Goal: Information Seeking & Learning: Learn about a topic

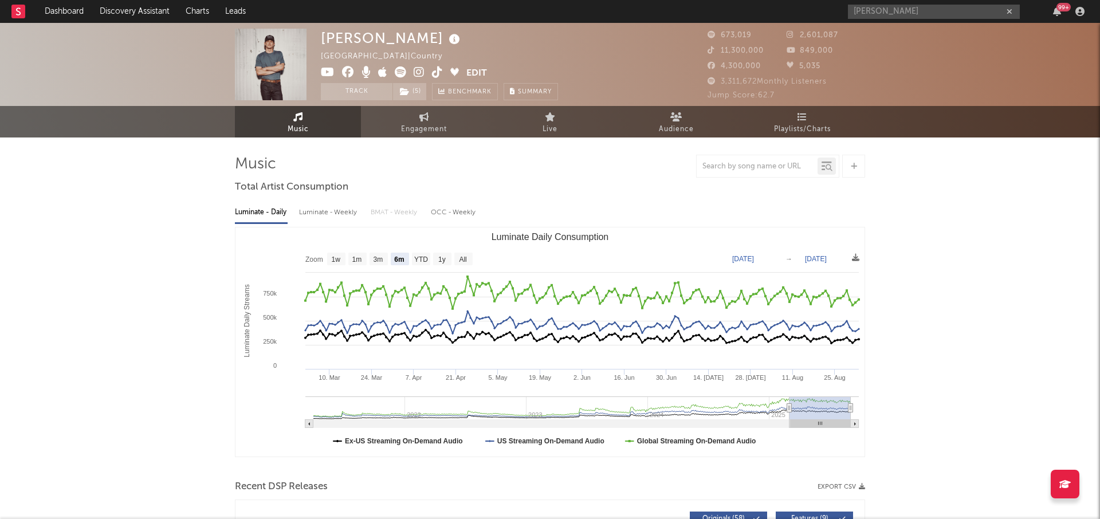
select select "6m"
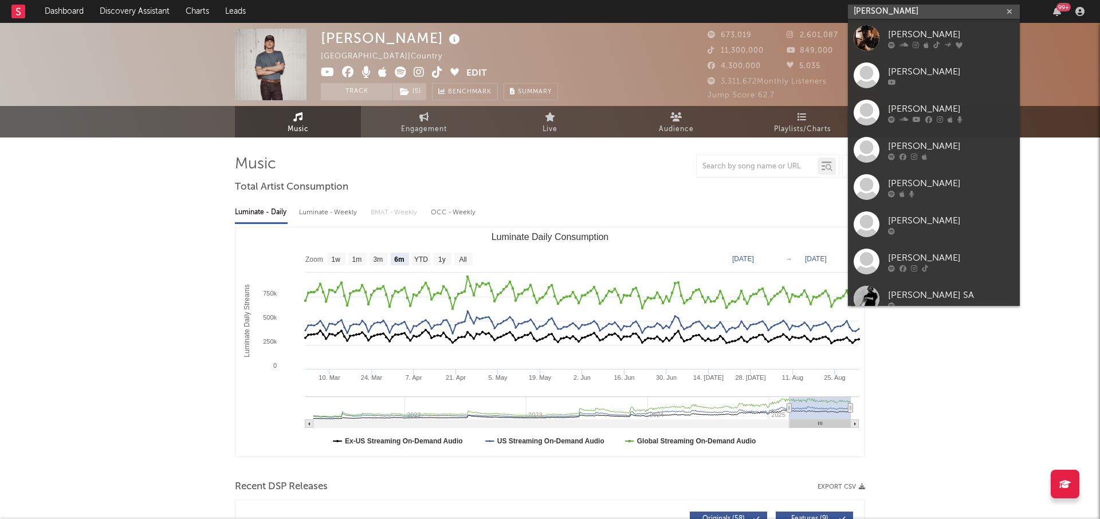
drag, startPoint x: 886, startPoint y: 12, endPoint x: 781, endPoint y: 12, distance: 104.9
click at [781, 12] on nav "Dashboard Discovery Assistant Charts Leads [PERSON_NAME] 99 +" at bounding box center [550, 11] width 1100 height 23
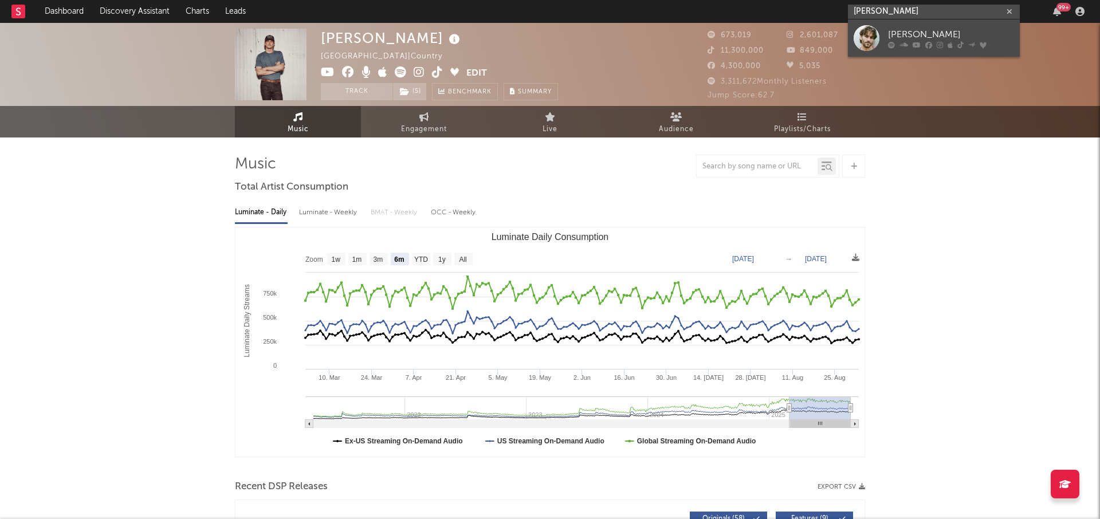
type input "[PERSON_NAME]"
click at [901, 48] on icon at bounding box center [904, 44] width 9 height 7
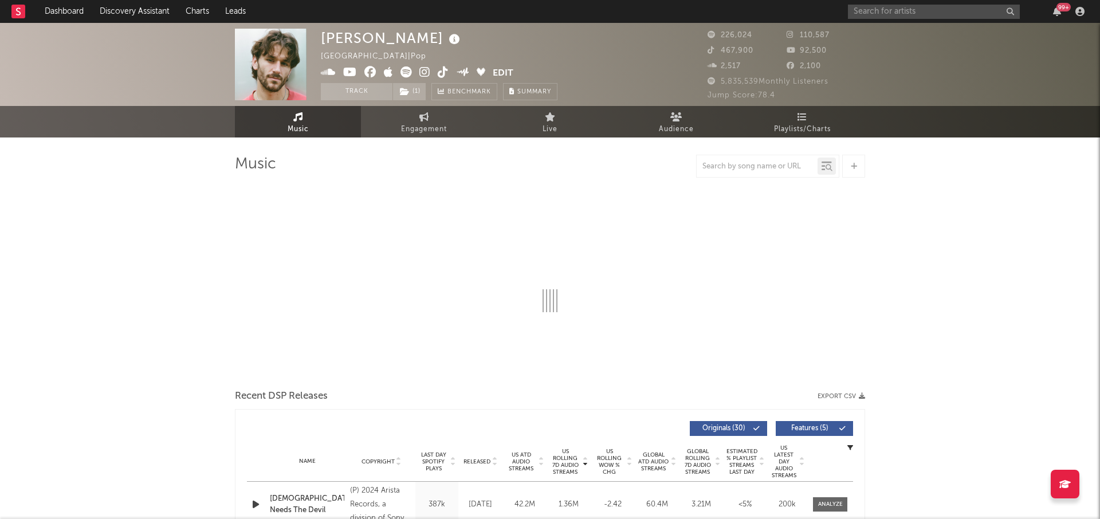
select select "6m"
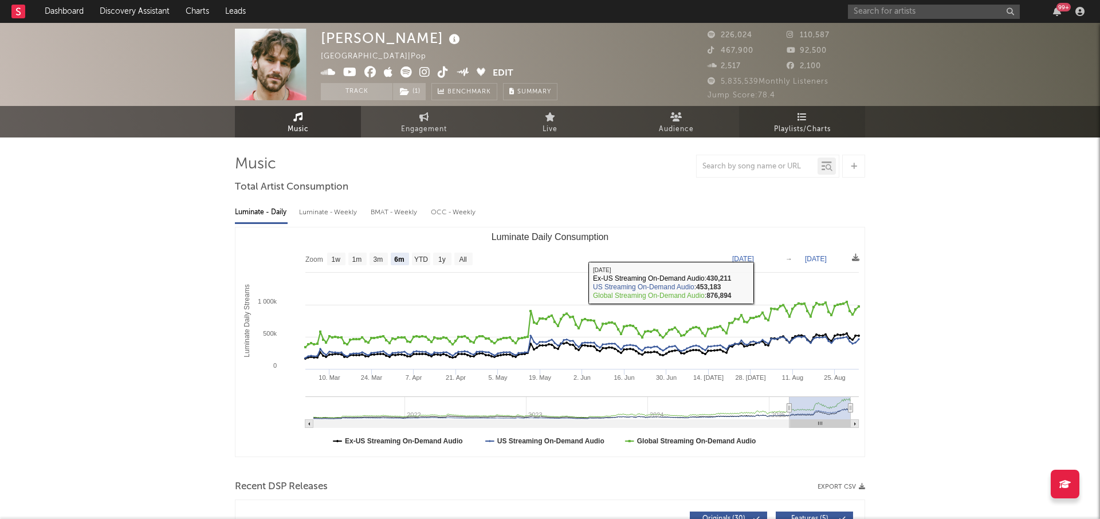
click at [833, 121] on link "Playlists/Charts" at bounding box center [802, 122] width 126 height 32
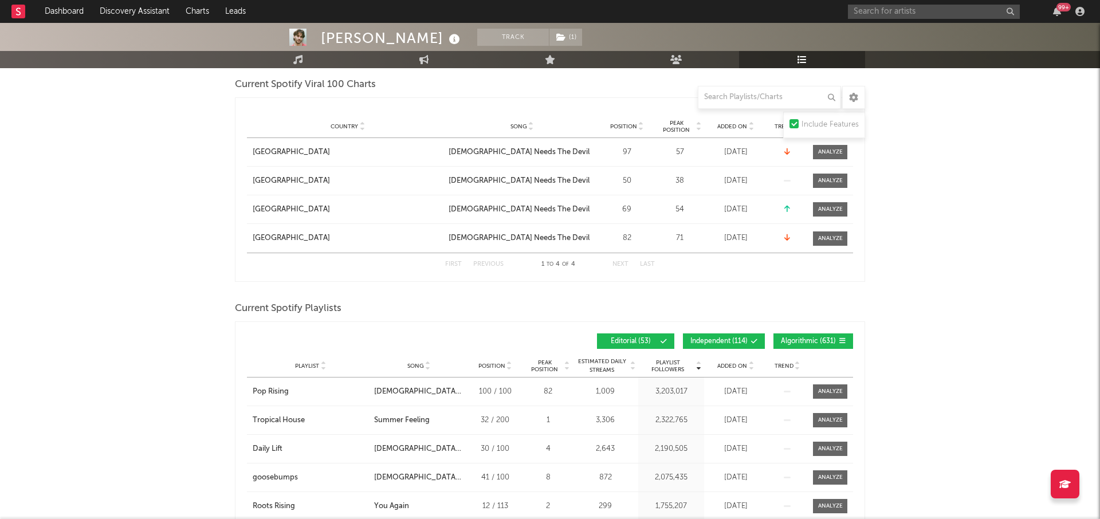
scroll to position [364, 0]
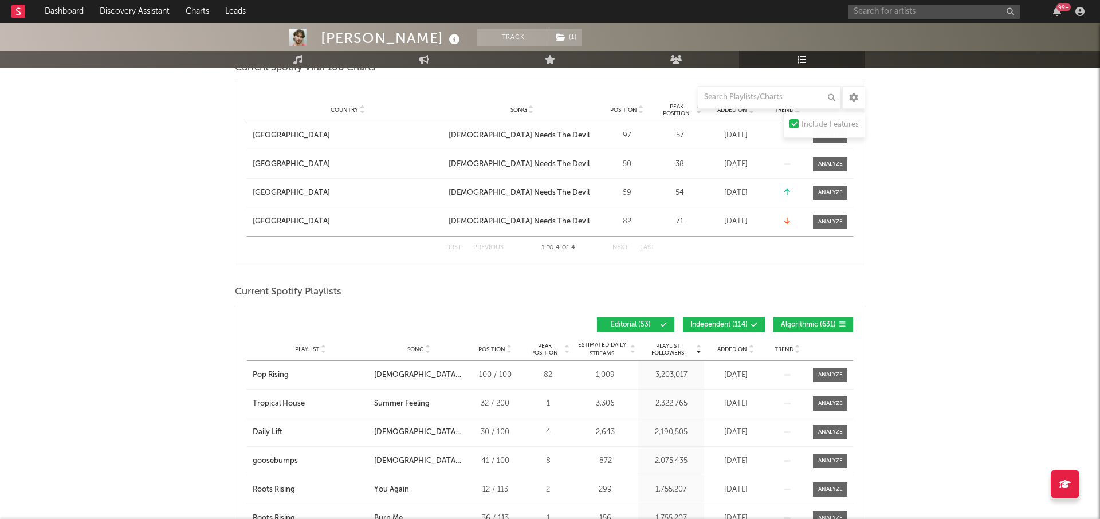
click at [698, 319] on button "Independent ( 114 )" at bounding box center [724, 324] width 82 height 15
click at [641, 319] on button "Editorial ( 53 )" at bounding box center [635, 324] width 77 height 15
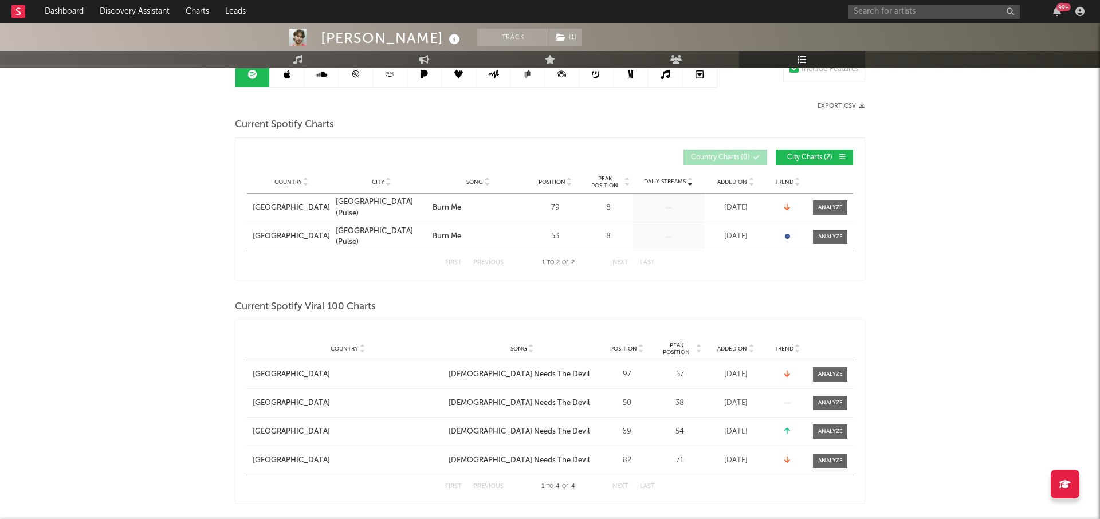
scroll to position [0, 0]
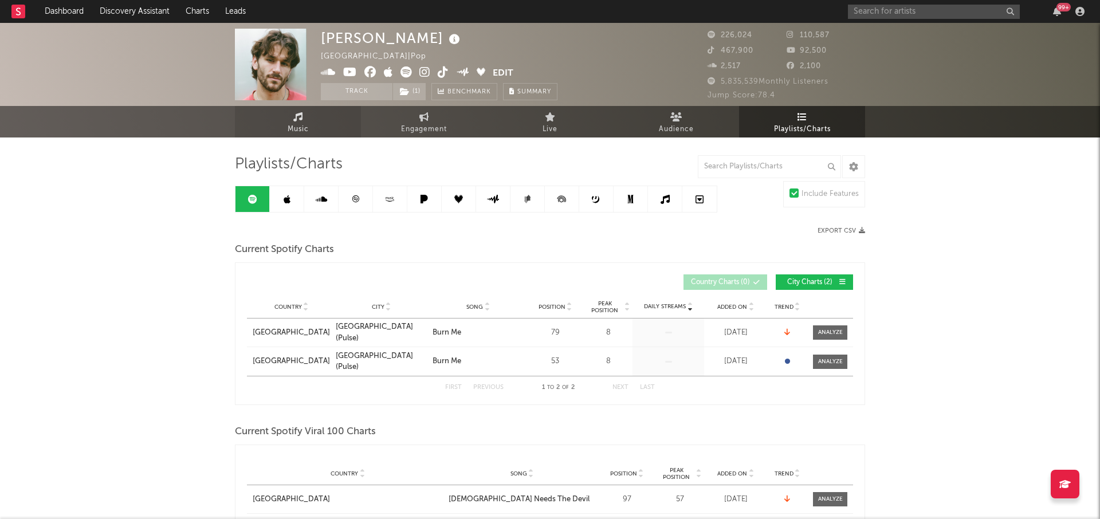
click at [326, 123] on link "Music" at bounding box center [298, 122] width 126 height 32
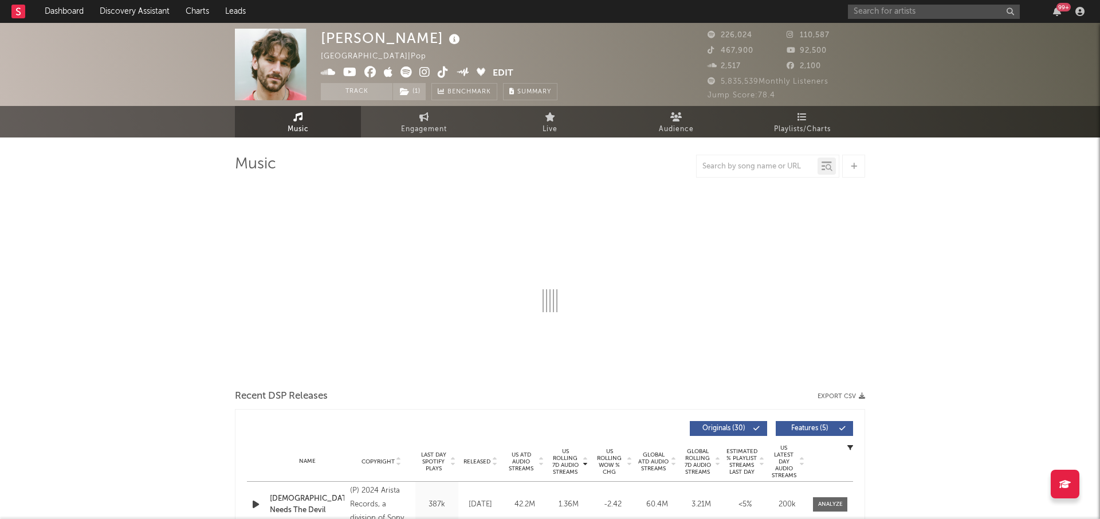
scroll to position [30, 0]
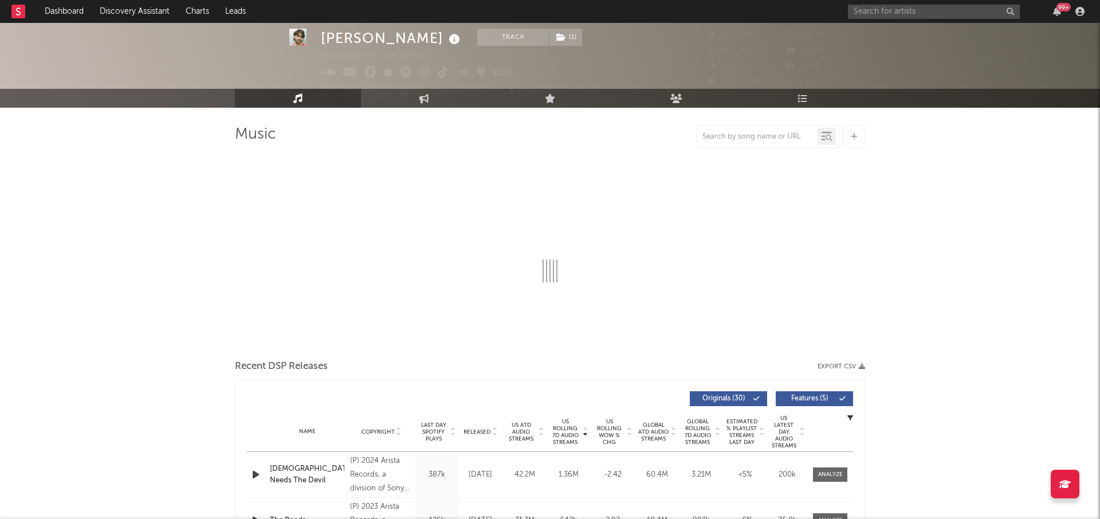
select select "6m"
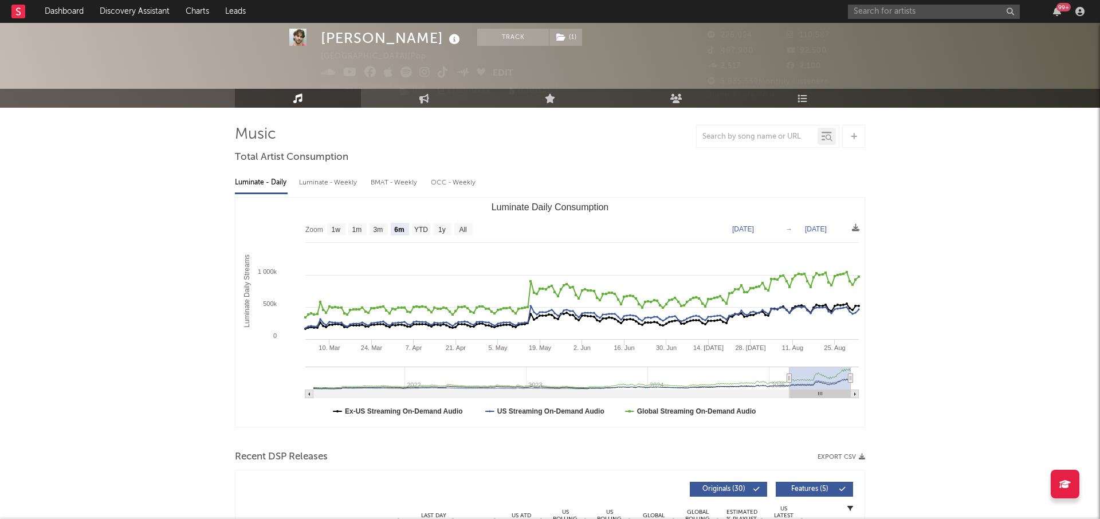
scroll to position [0, 0]
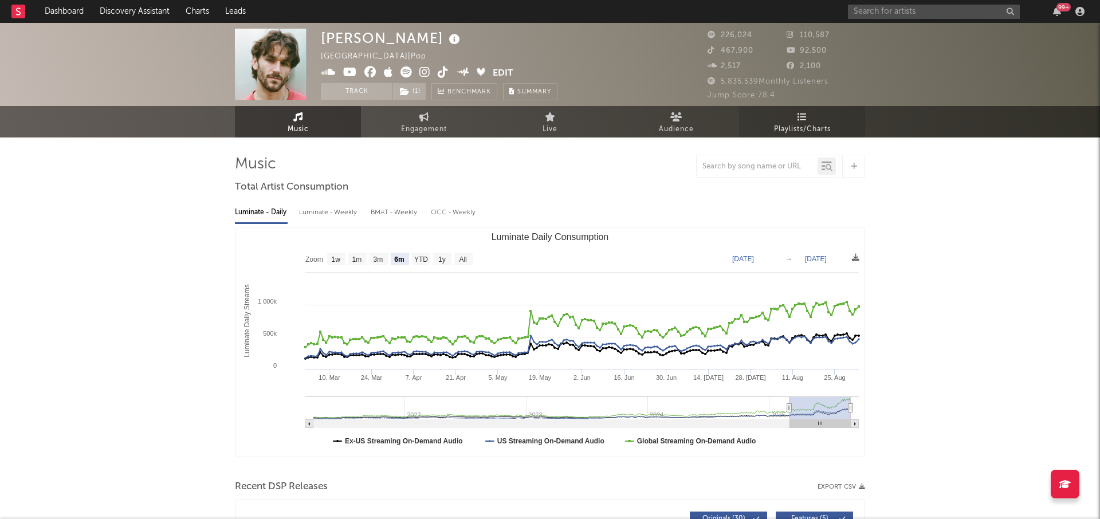
click at [798, 126] on span "Playlists/Charts" at bounding box center [802, 130] width 57 height 14
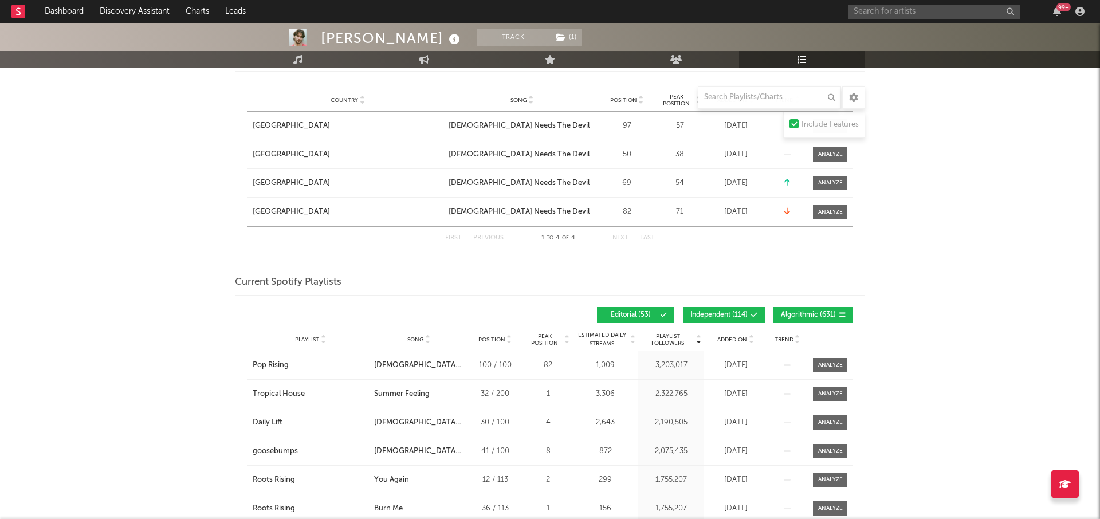
scroll to position [383, 0]
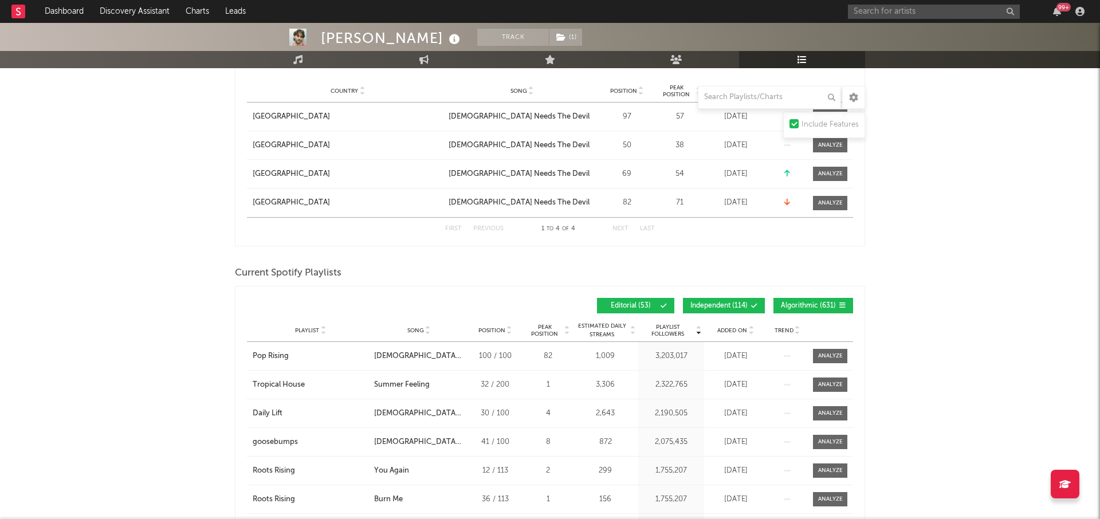
click at [704, 308] on span "Independent ( 114 )" at bounding box center [719, 306] width 57 height 7
click at [640, 303] on span "Editorial ( 53 )" at bounding box center [631, 306] width 53 height 7
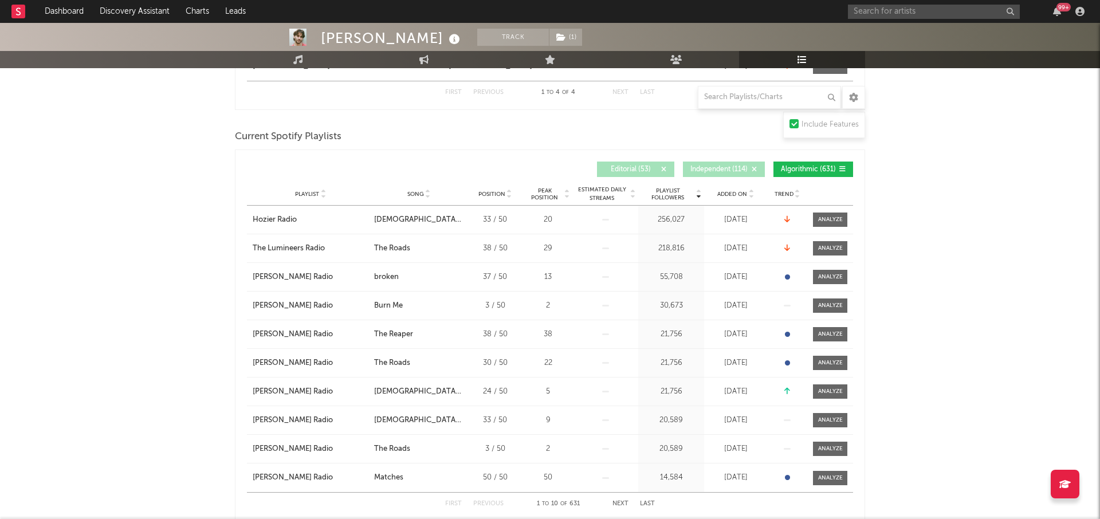
scroll to position [546, 0]
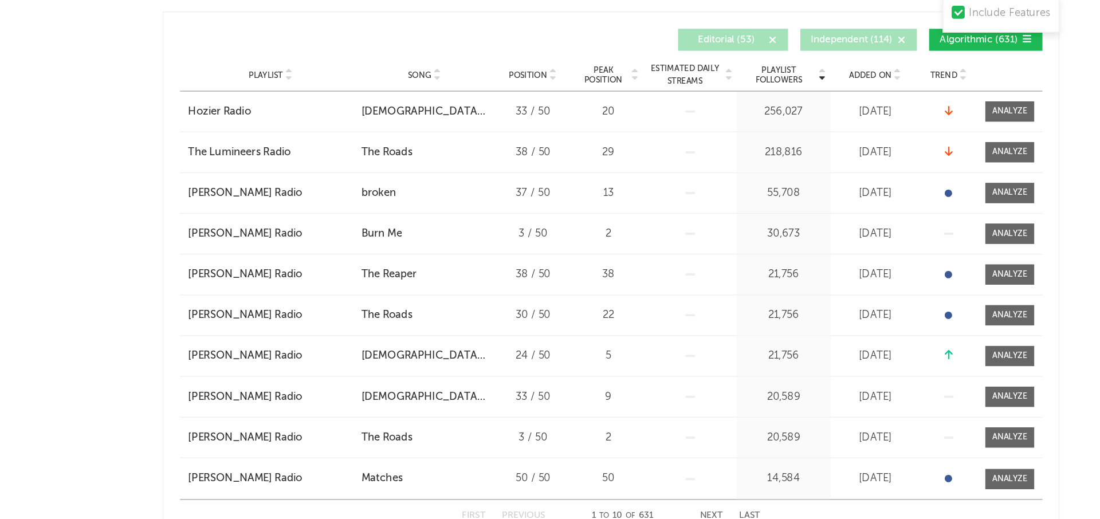
click at [713, 138] on button "Independent ( 114 )" at bounding box center [724, 142] width 82 height 15
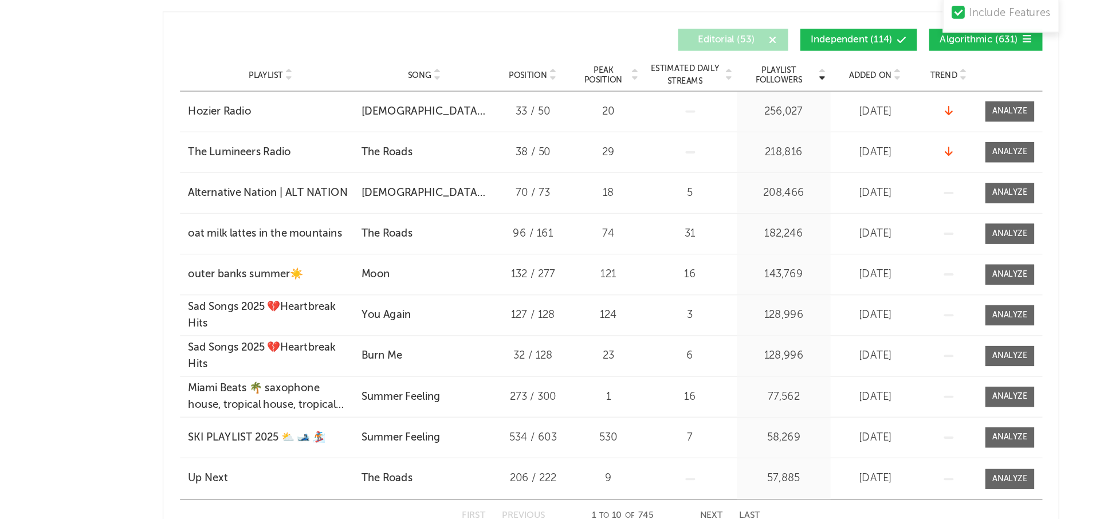
click at [644, 140] on span "Editorial ( 53 )" at bounding box center [631, 143] width 53 height 7
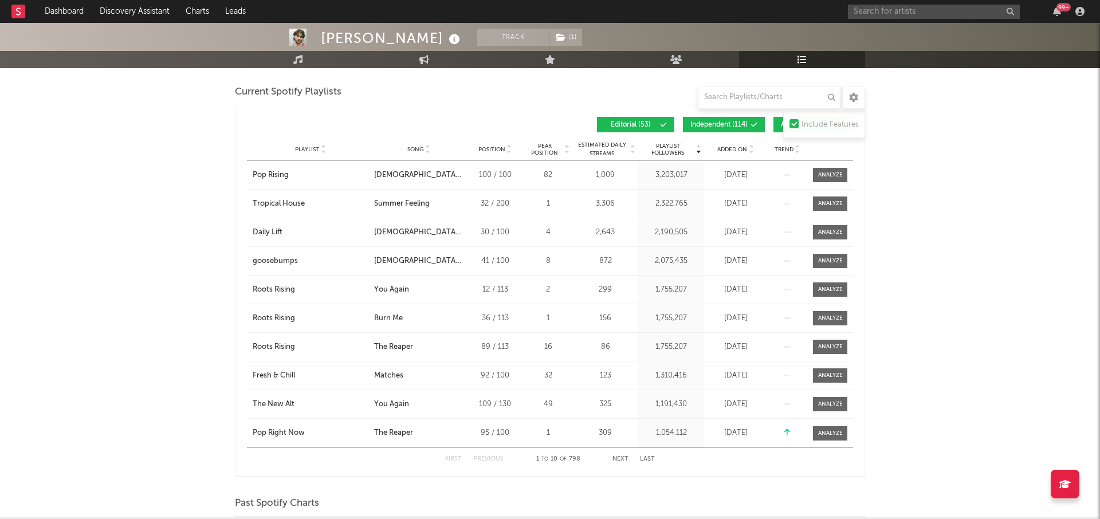
scroll to position [554, 0]
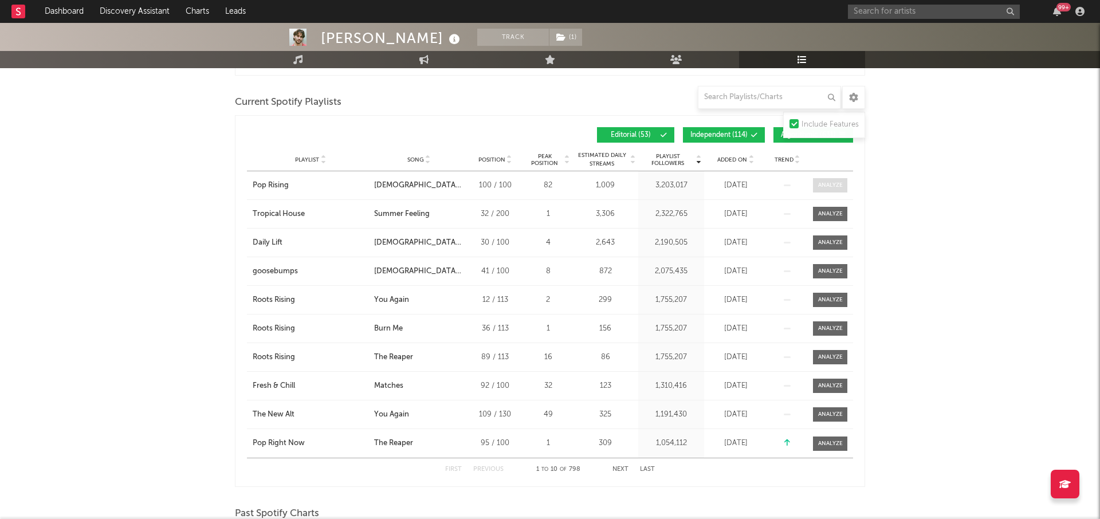
click at [824, 180] on span at bounding box center [830, 185] width 34 height 14
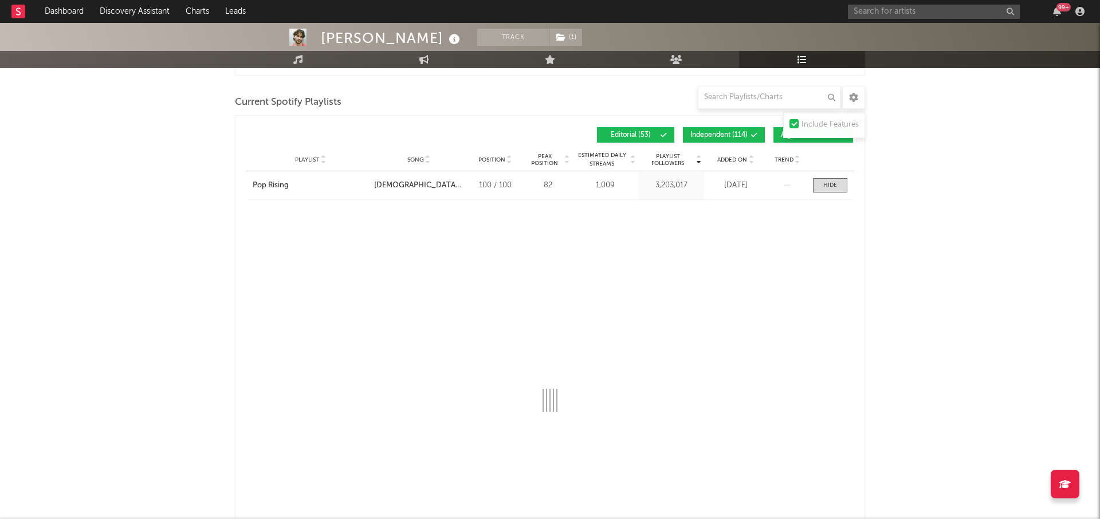
select select "1w"
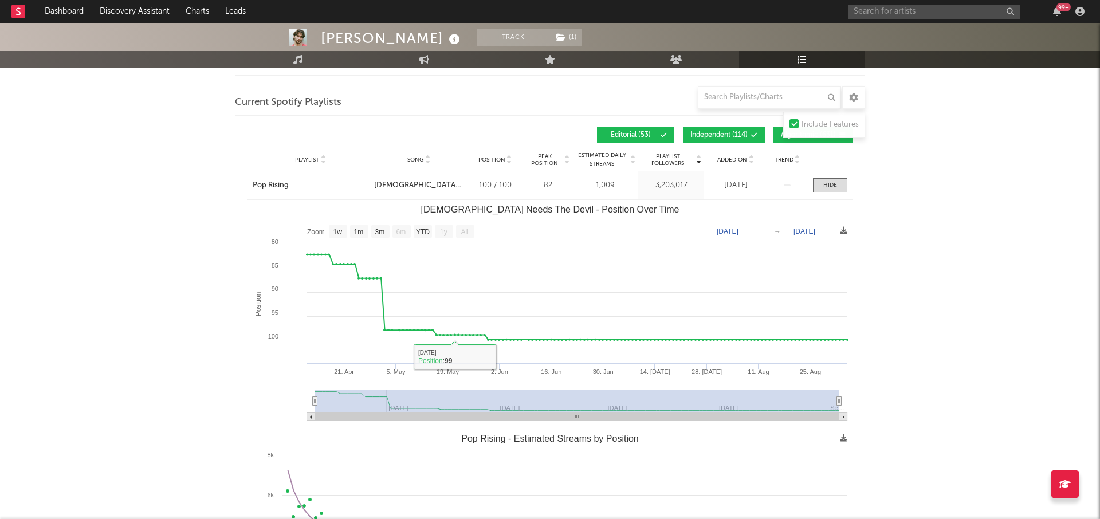
type input "[DATE]"
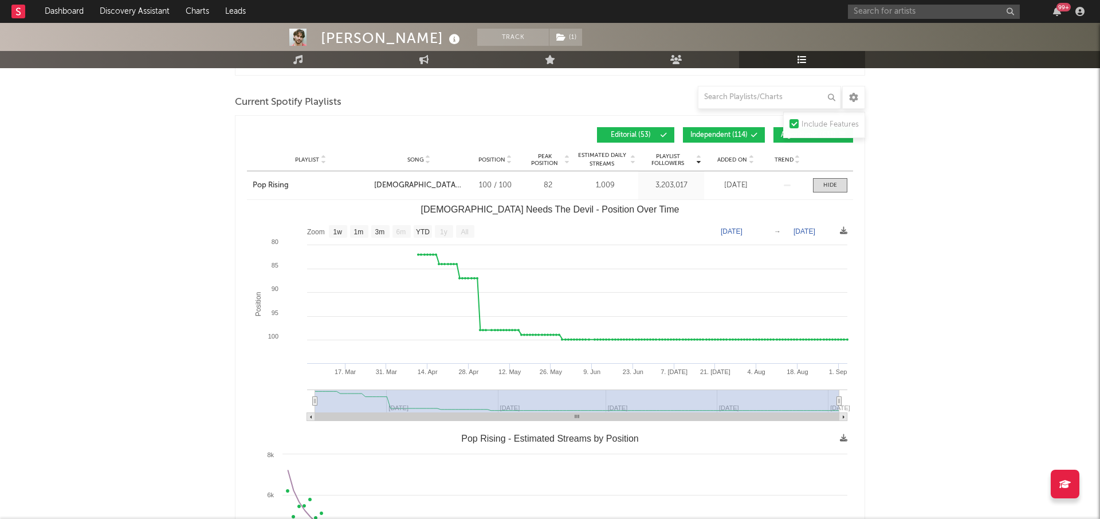
drag, startPoint x: 421, startPoint y: 418, endPoint x: 346, endPoint y: 418, distance: 75.1
click at [346, 418] on rect "God Needs The Devil - Position Over Time" at bounding box center [577, 417] width 524 height 8
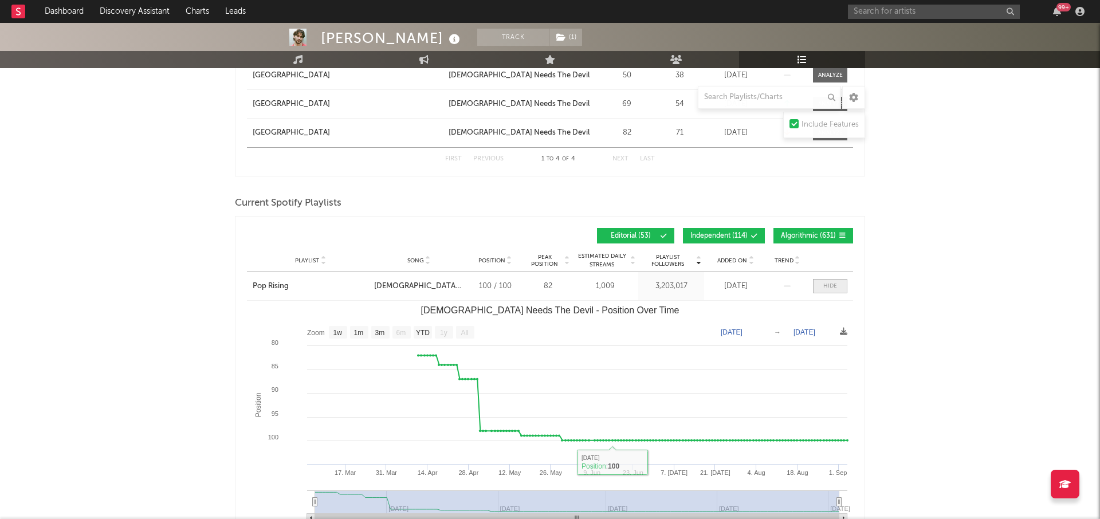
click at [840, 285] on span at bounding box center [830, 286] width 34 height 14
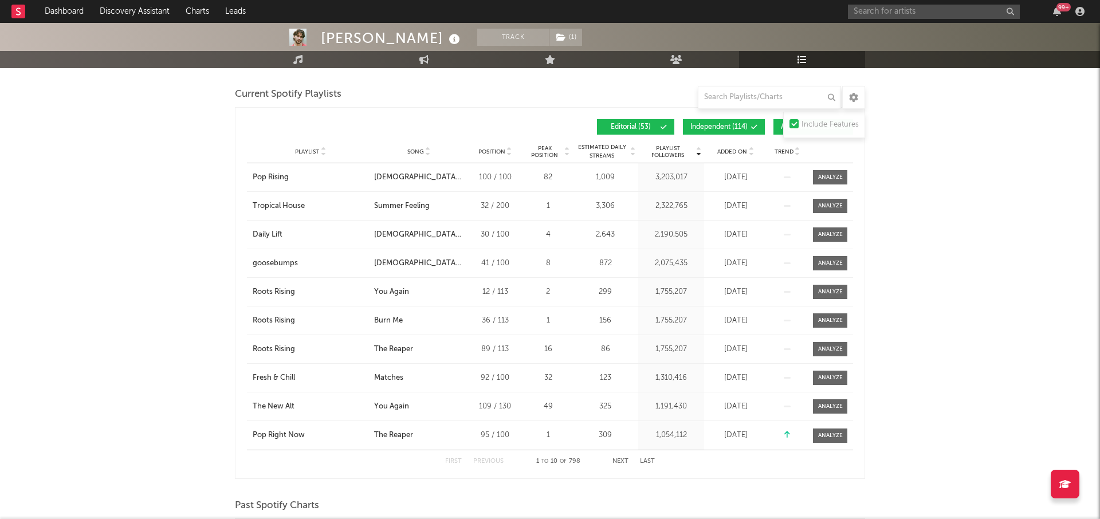
scroll to position [556, 0]
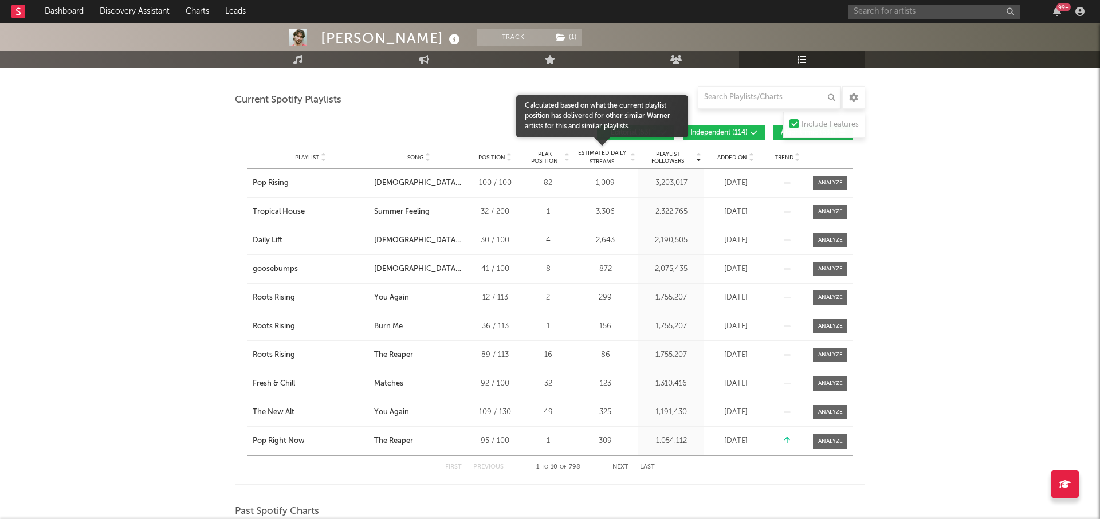
click at [609, 156] on span "Estimated Daily Streams" at bounding box center [601, 157] width 53 height 17
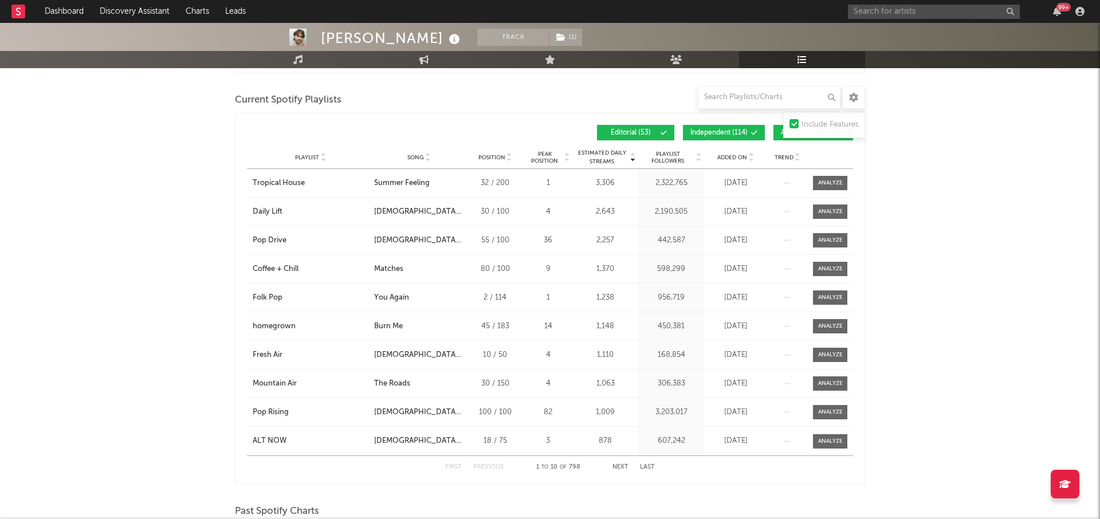
click at [498, 159] on span "Position" at bounding box center [492, 157] width 27 height 7
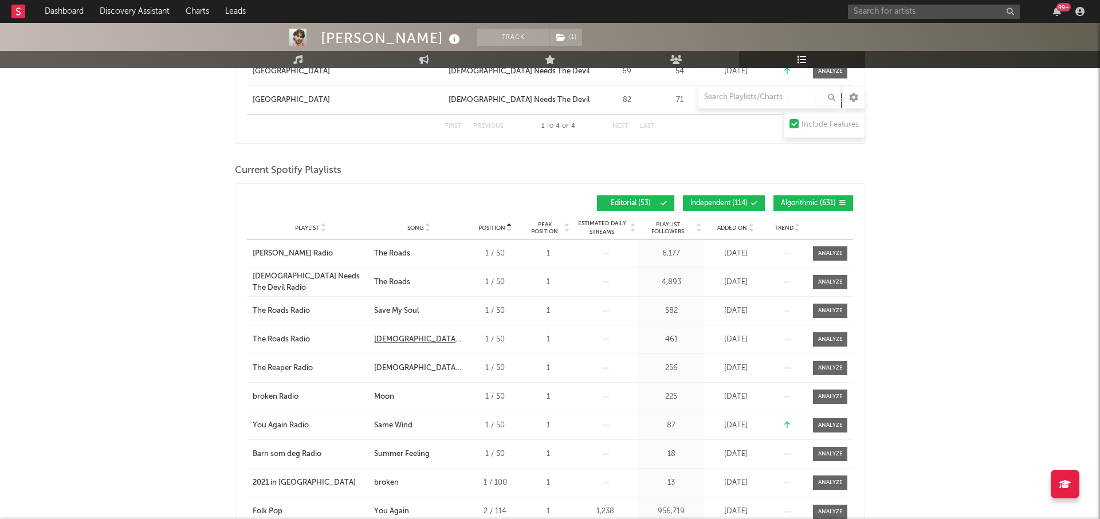
scroll to position [479, 0]
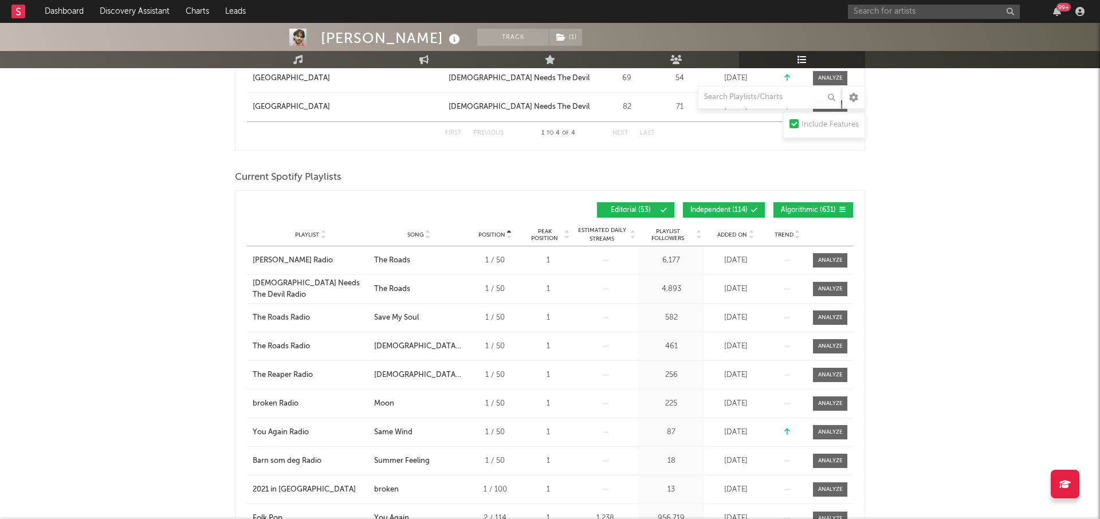
click at [742, 236] on span "Added On" at bounding box center [732, 235] width 30 height 7
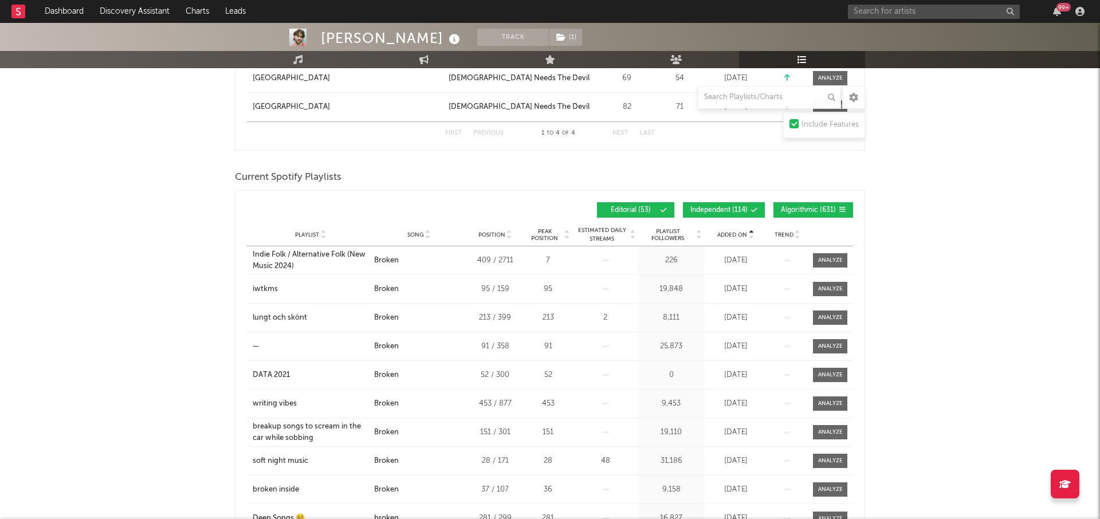
click at [739, 238] on div "Added On" at bounding box center [735, 234] width 57 height 9
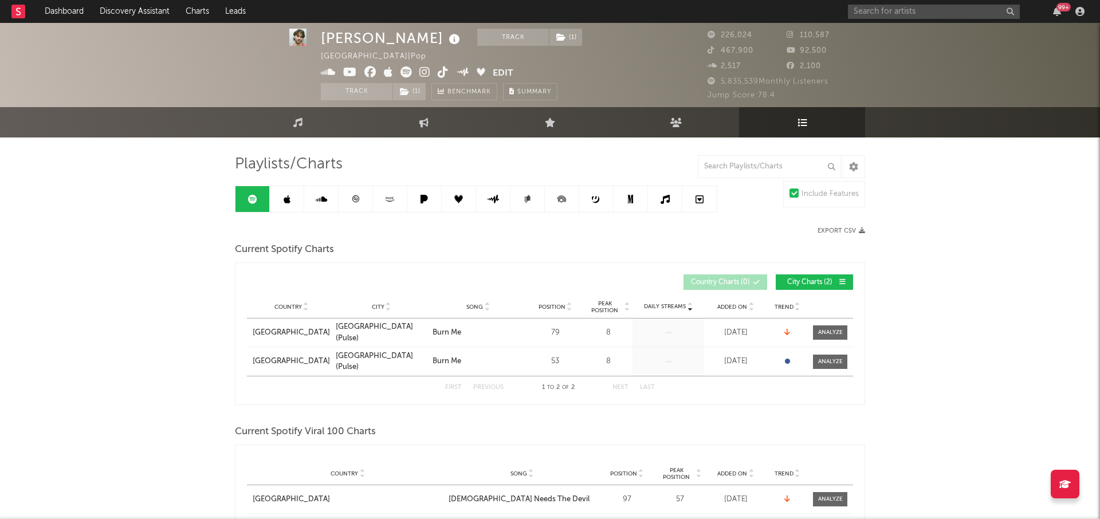
scroll to position [15, 0]
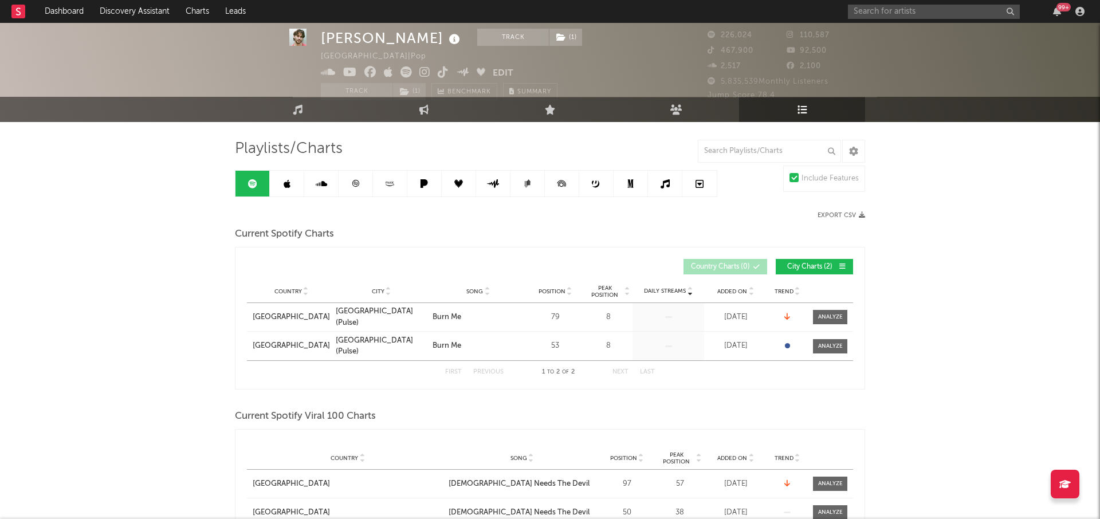
click at [364, 181] on link at bounding box center [356, 184] width 34 height 26
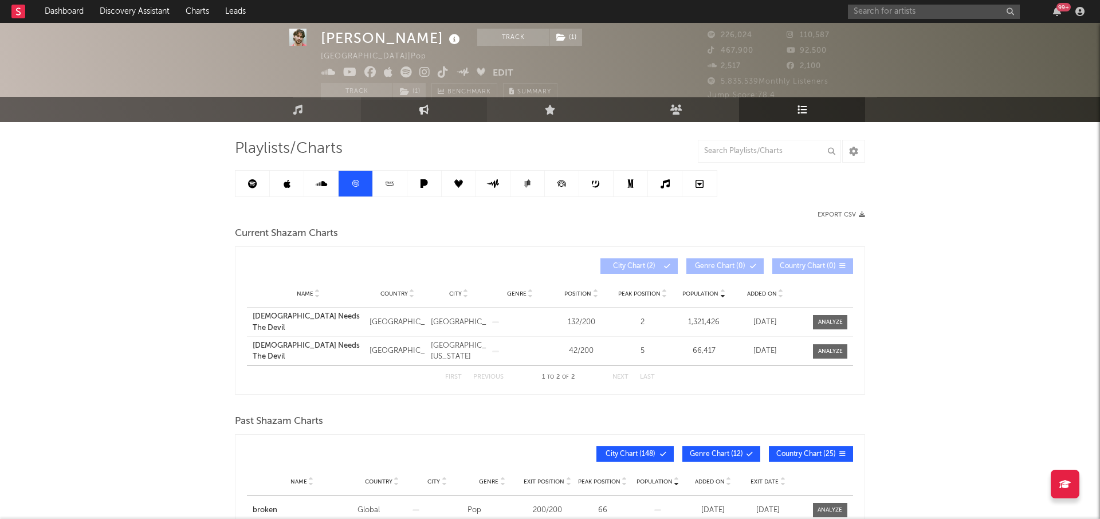
click at [383, 113] on link "Engagement" at bounding box center [424, 109] width 126 height 25
select select "1w"
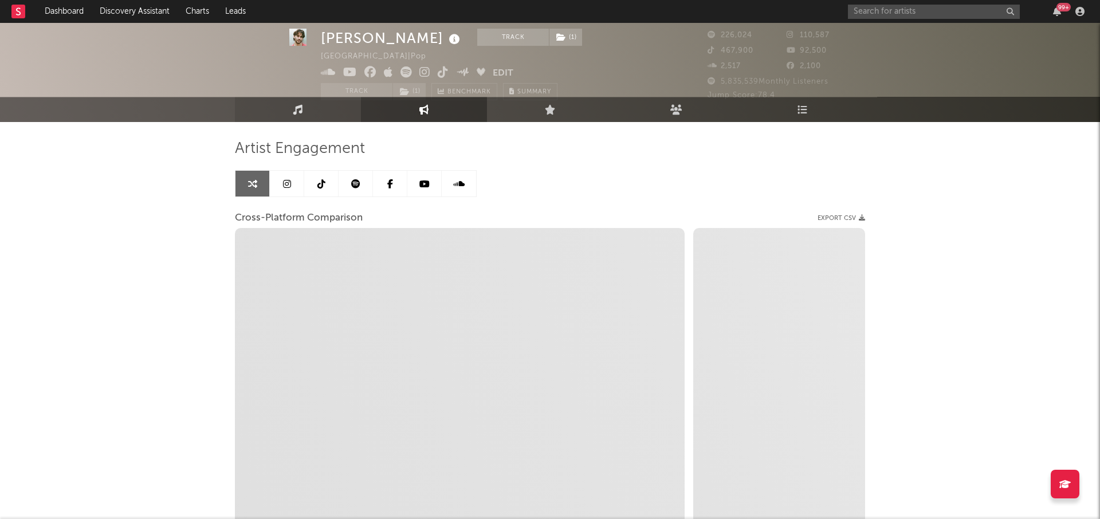
click at [302, 113] on icon at bounding box center [298, 109] width 10 height 10
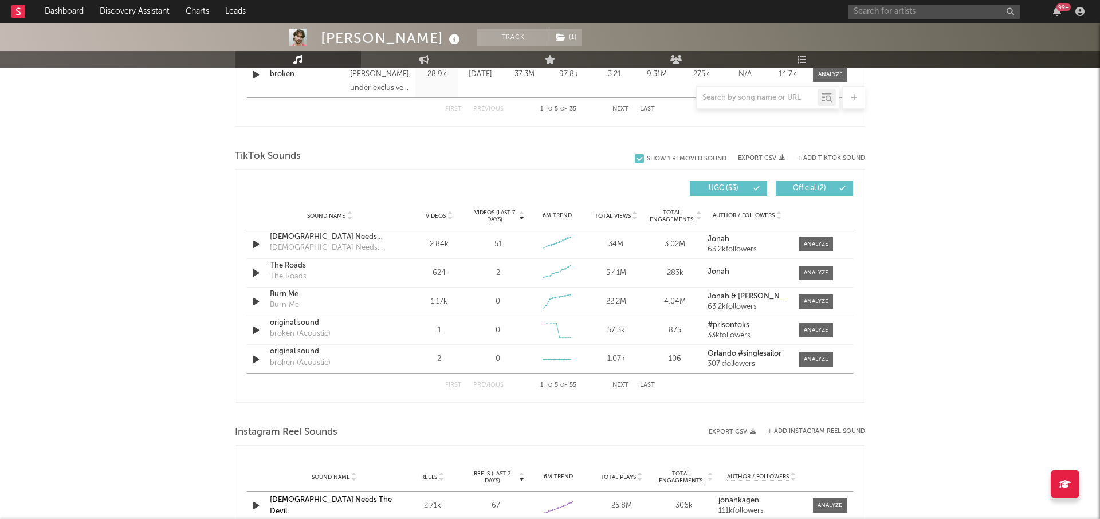
select select "6m"
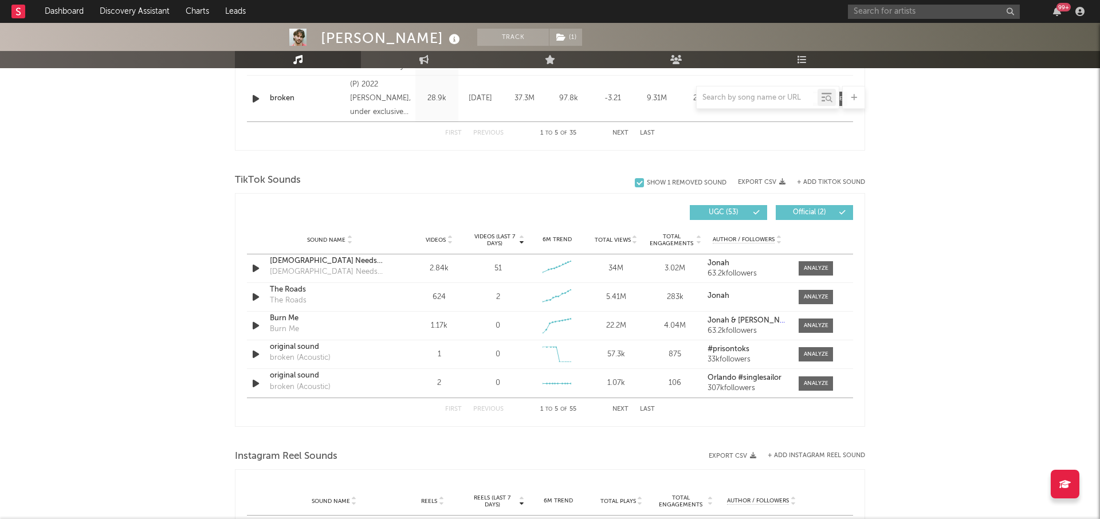
scroll to position [680, 0]
click at [498, 238] on span "Videos (last 7 days)" at bounding box center [495, 241] width 46 height 14
click at [445, 240] on span "Videos" at bounding box center [436, 240] width 20 height 7
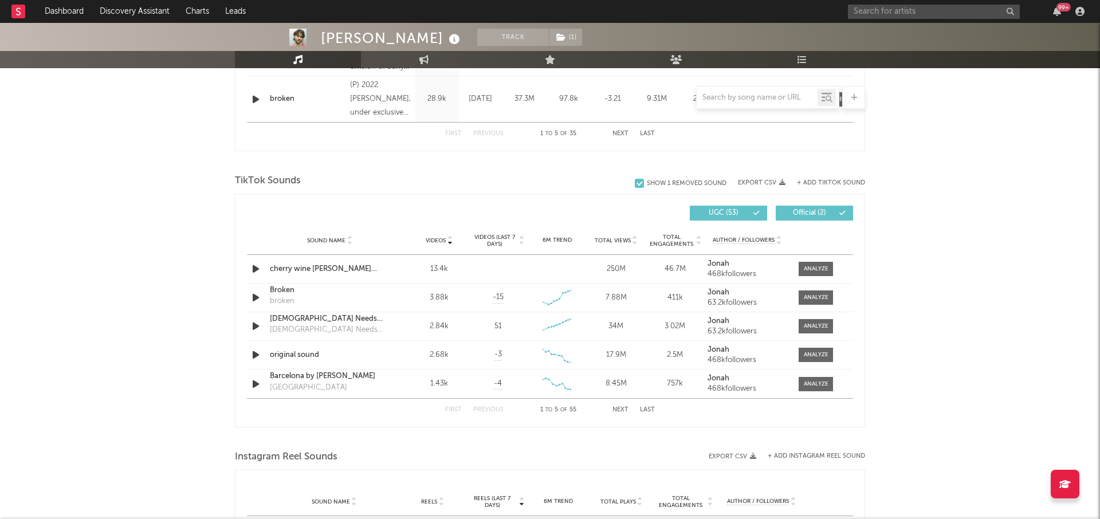
click at [493, 236] on span "Videos (last 7 days)" at bounding box center [495, 241] width 46 height 14
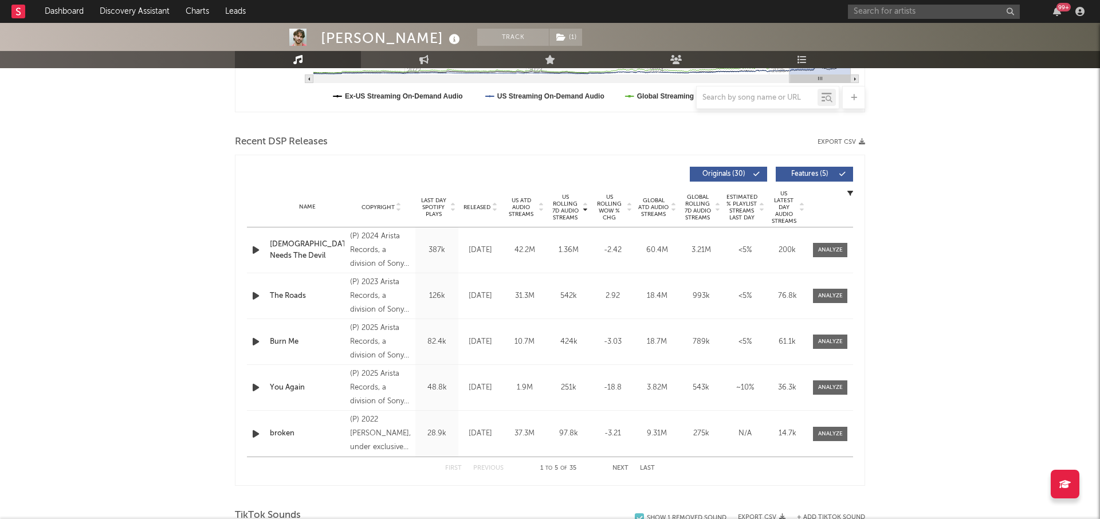
scroll to position [0, 0]
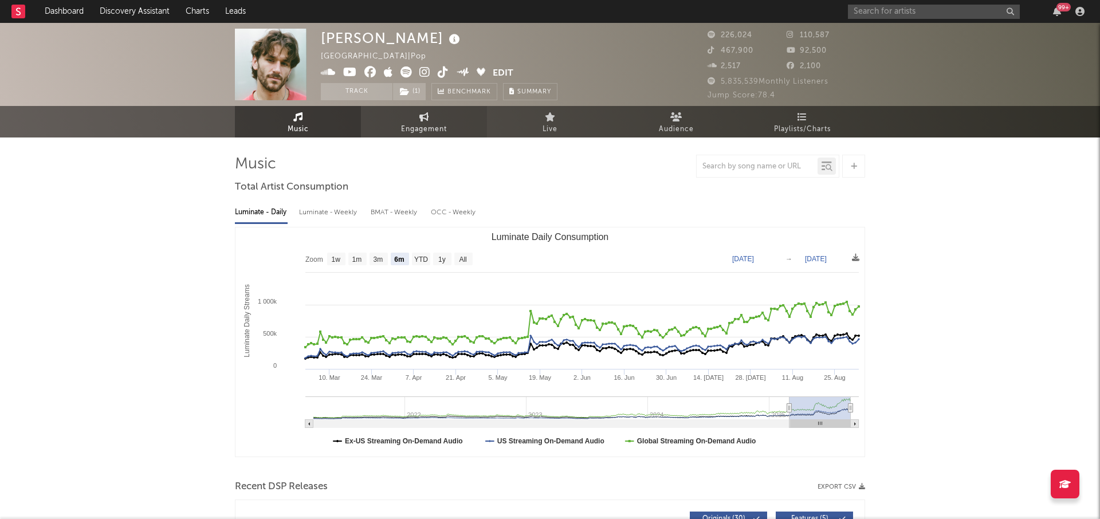
click at [414, 124] on span "Engagement" at bounding box center [424, 130] width 46 height 14
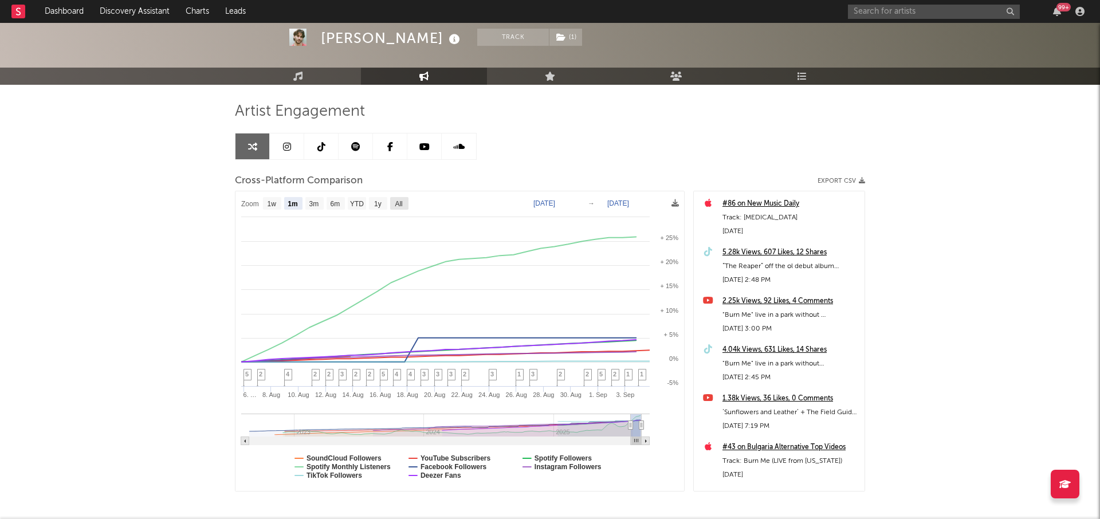
scroll to position [64, 0]
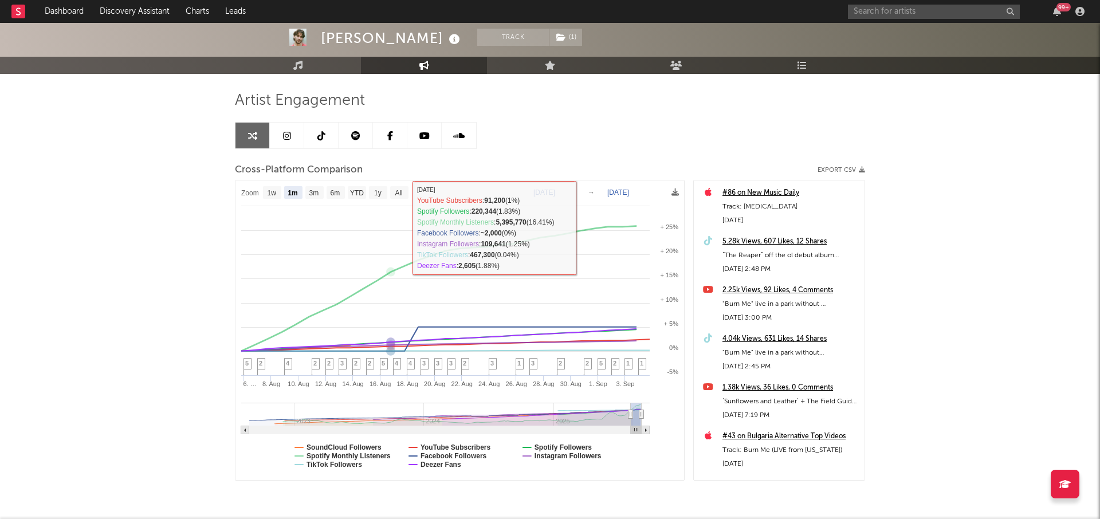
click at [381, 202] on rect at bounding box center [460, 331] width 449 height 300
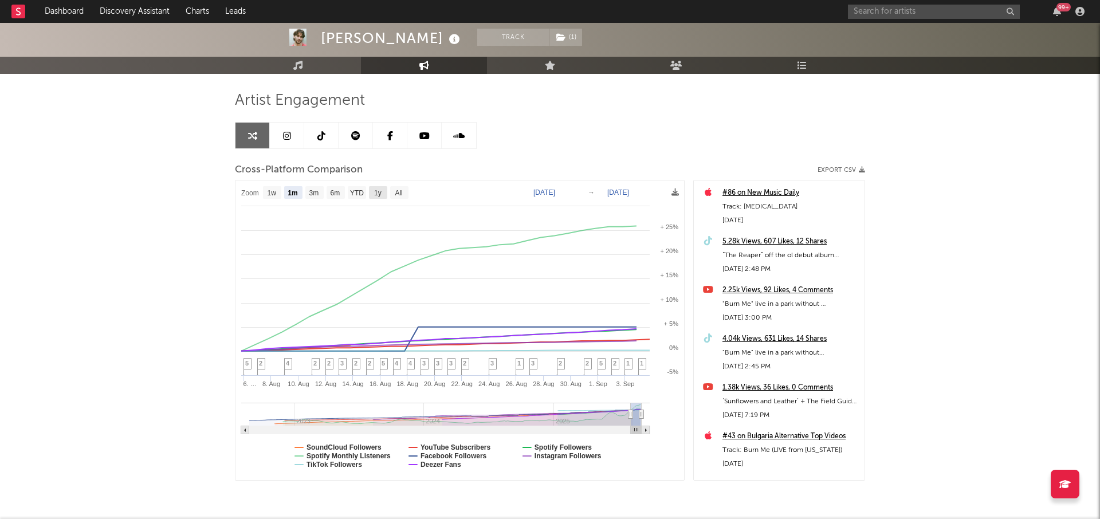
click at [382, 194] on text "1y" at bounding box center [377, 193] width 7 height 8
select select "1y"
type input "[DATE]"
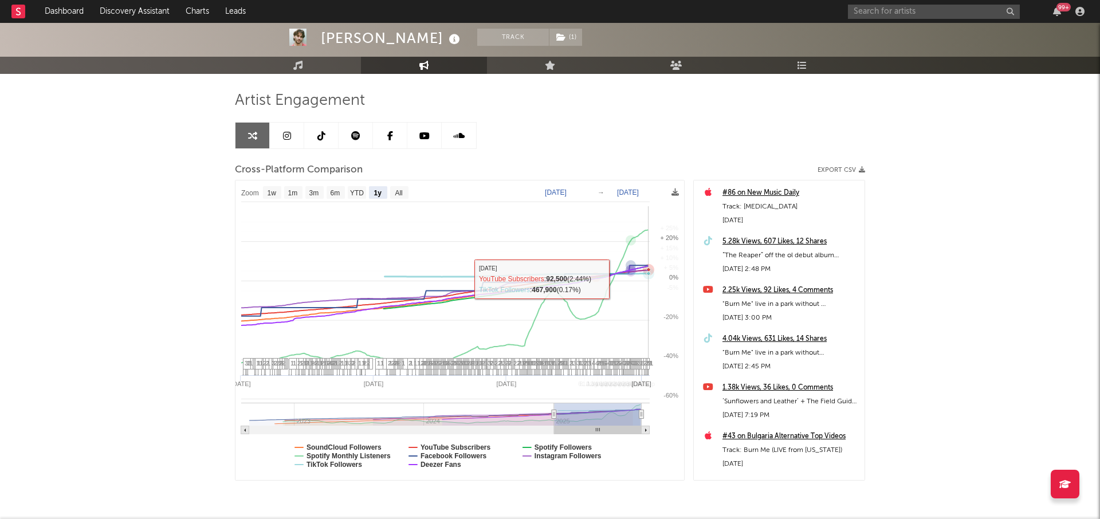
select select "1y"
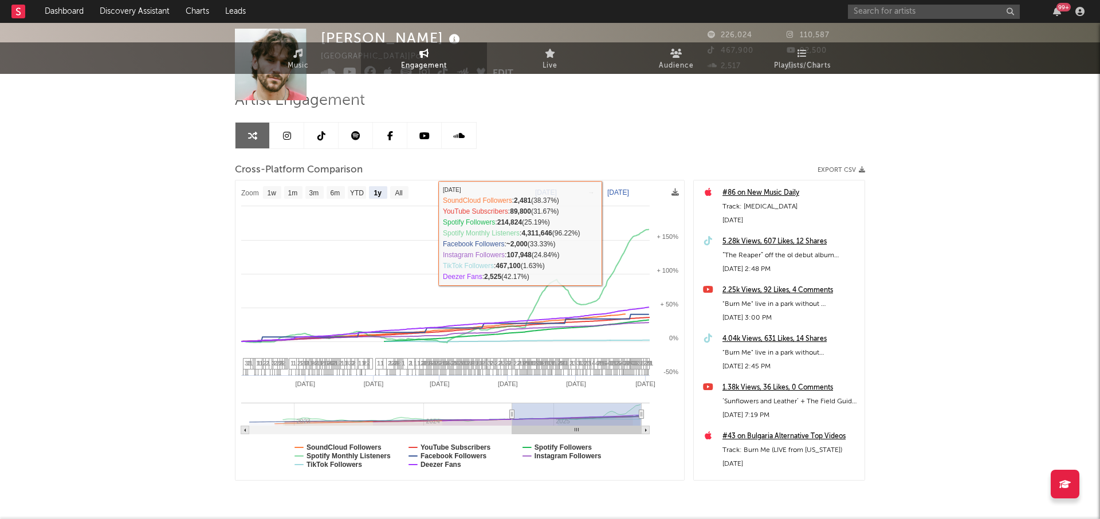
scroll to position [0, 0]
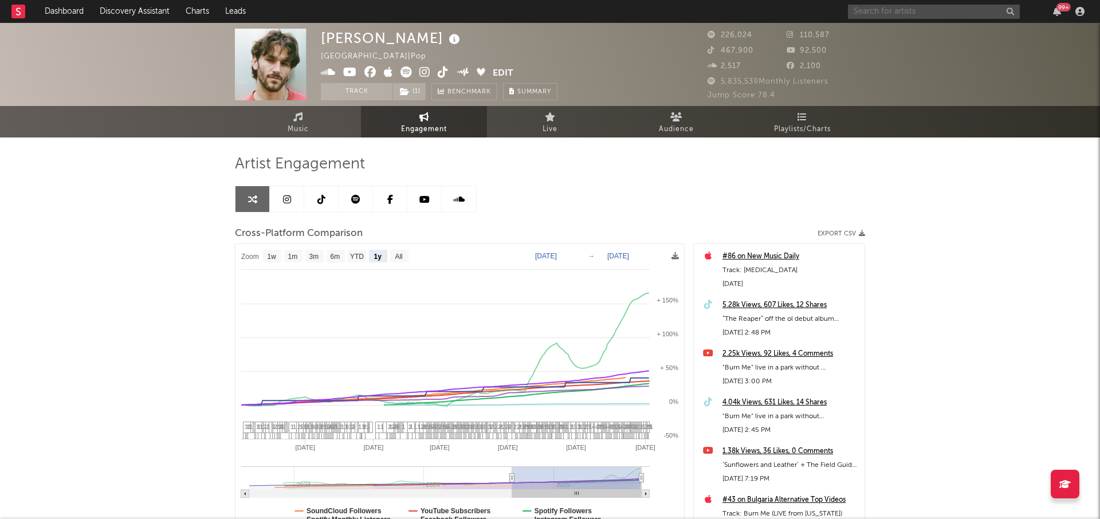
click at [864, 9] on input "text" at bounding box center [934, 12] width 172 height 14
click at [901, 10] on input "[PERSON_NAME]" at bounding box center [934, 12] width 172 height 14
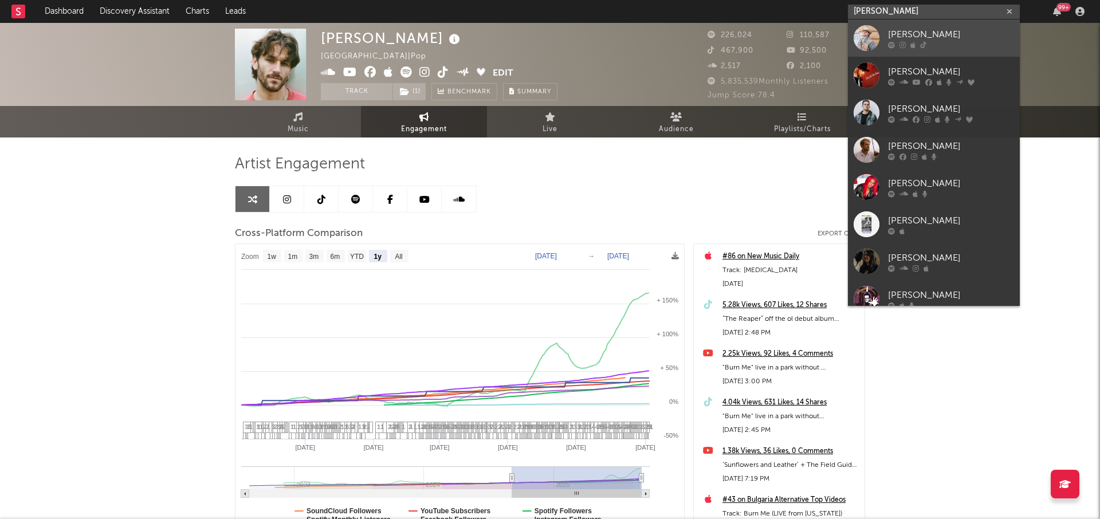
type input "[PERSON_NAME]"
click at [905, 34] on div "[PERSON_NAME]" at bounding box center [951, 35] width 126 height 14
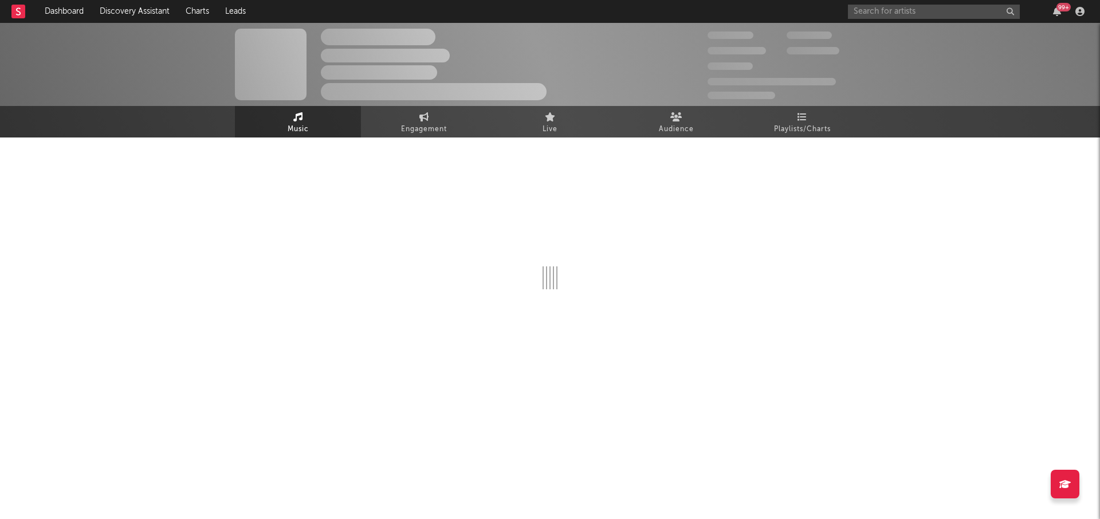
select select "6m"
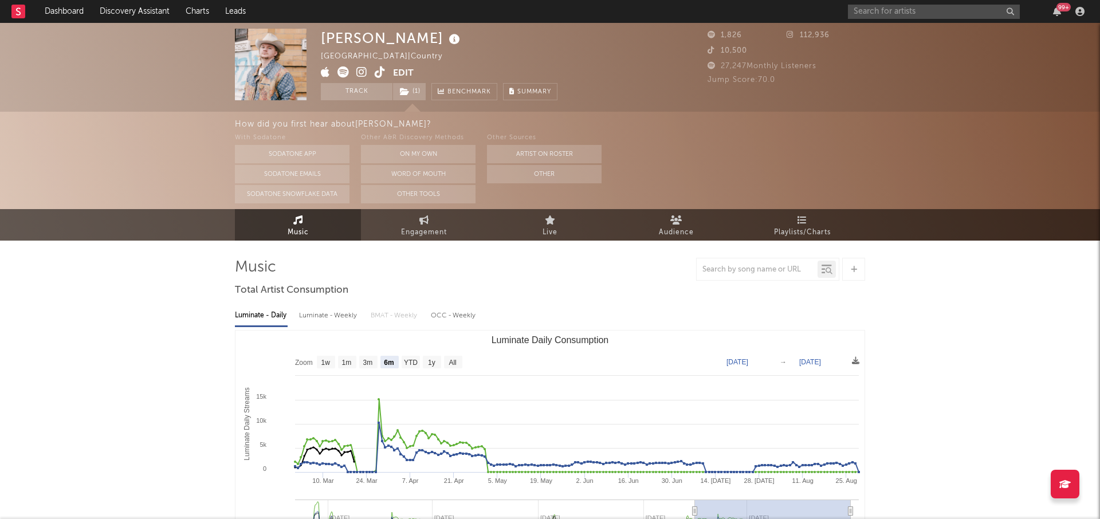
click at [380, 68] on icon at bounding box center [380, 71] width 11 height 11
click at [885, 21] on div "99 +" at bounding box center [968, 11] width 241 height 23
click at [888, 10] on input "text" at bounding box center [934, 12] width 172 height 14
type input "aniston [PERSON_NAME]"
click at [887, 32] on link "Aniston [PERSON_NAME]" at bounding box center [934, 37] width 172 height 37
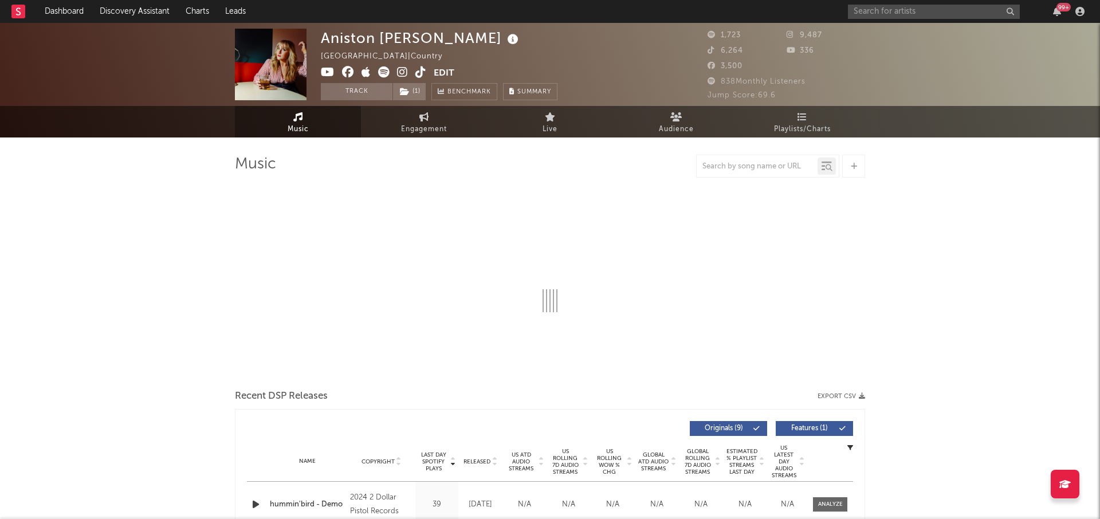
select select "6m"
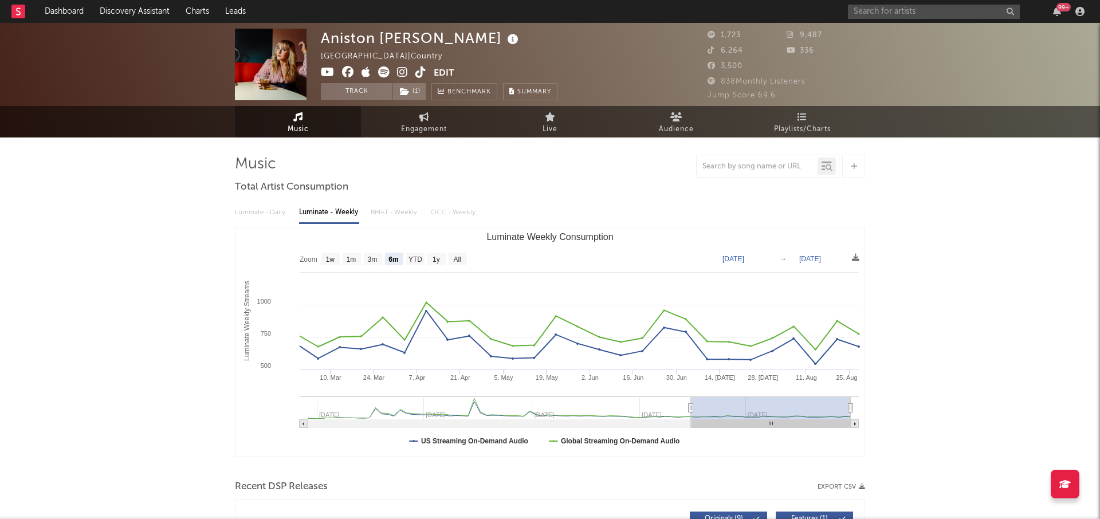
click at [402, 70] on icon at bounding box center [402, 71] width 11 height 11
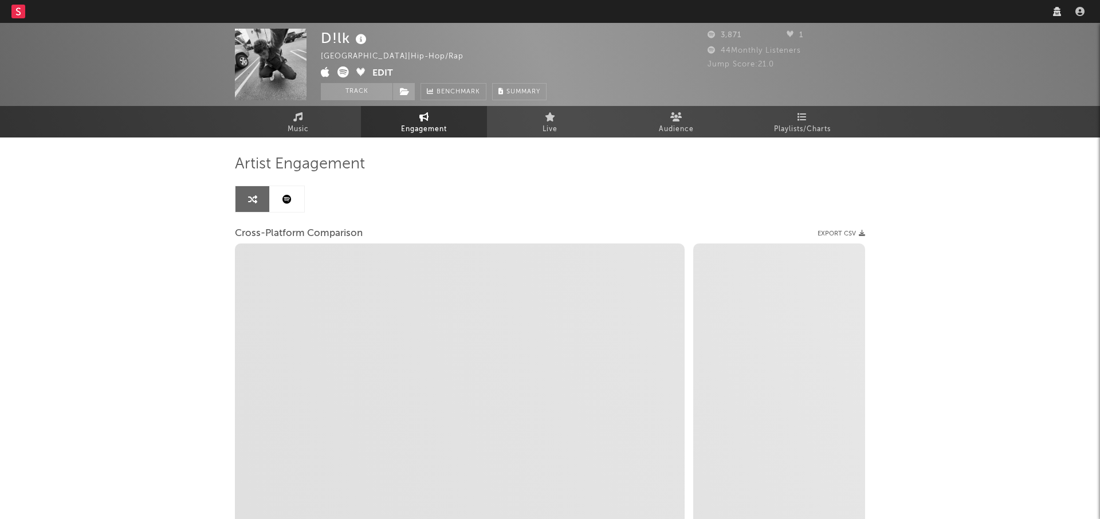
select select "1w"
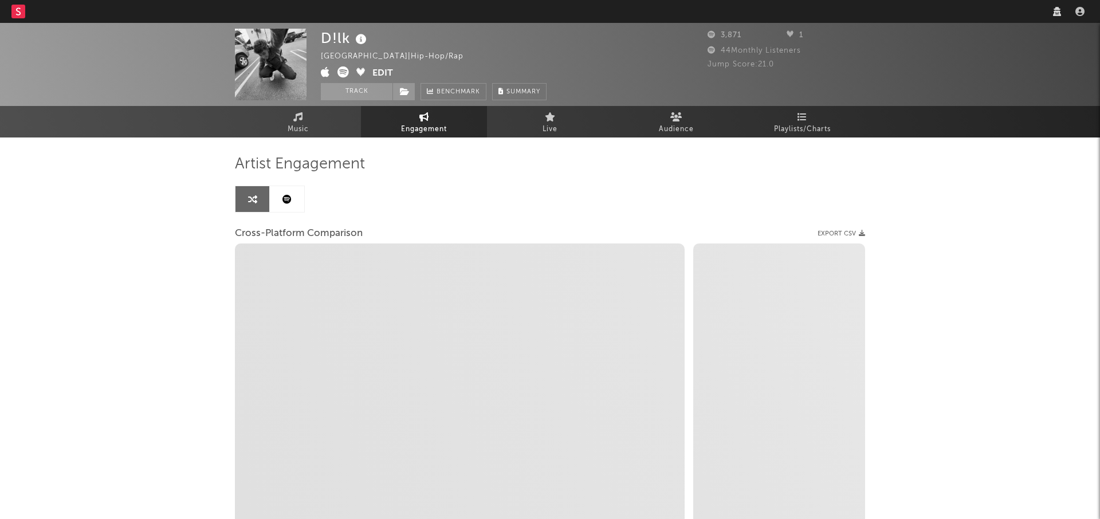
click at [840, 9] on nav "Dashboard Discovery Assistant Charts Leads" at bounding box center [550, 11] width 1100 height 23
select select "1m"
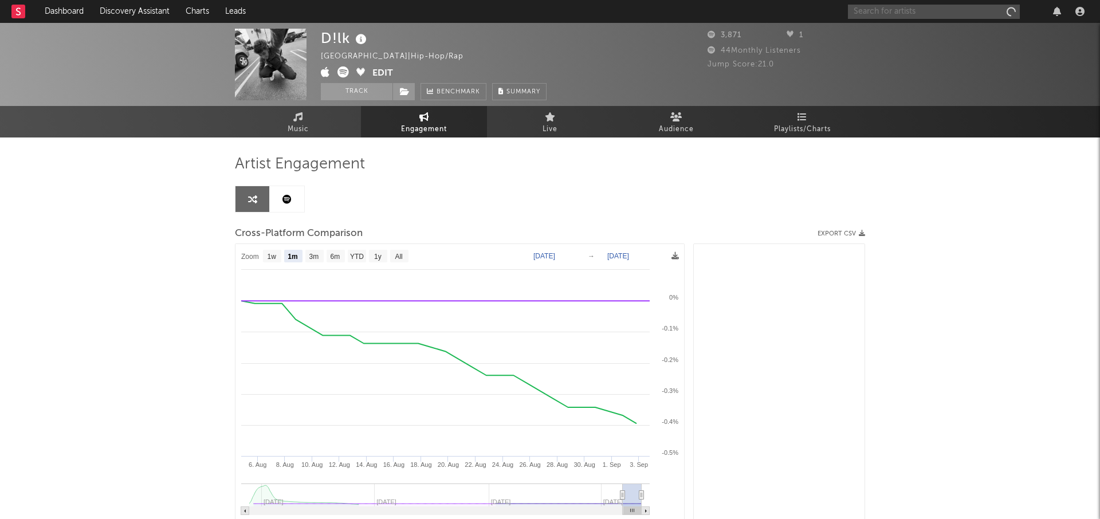
click at [864, 13] on input "text" at bounding box center [934, 12] width 172 height 14
type input "fliss"
select select "1m"
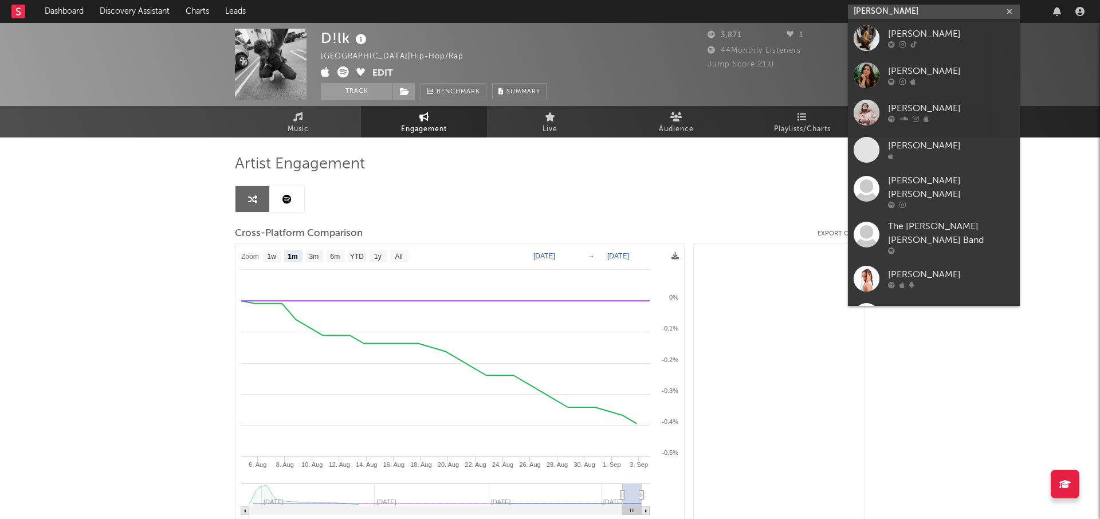
type input "fliss"
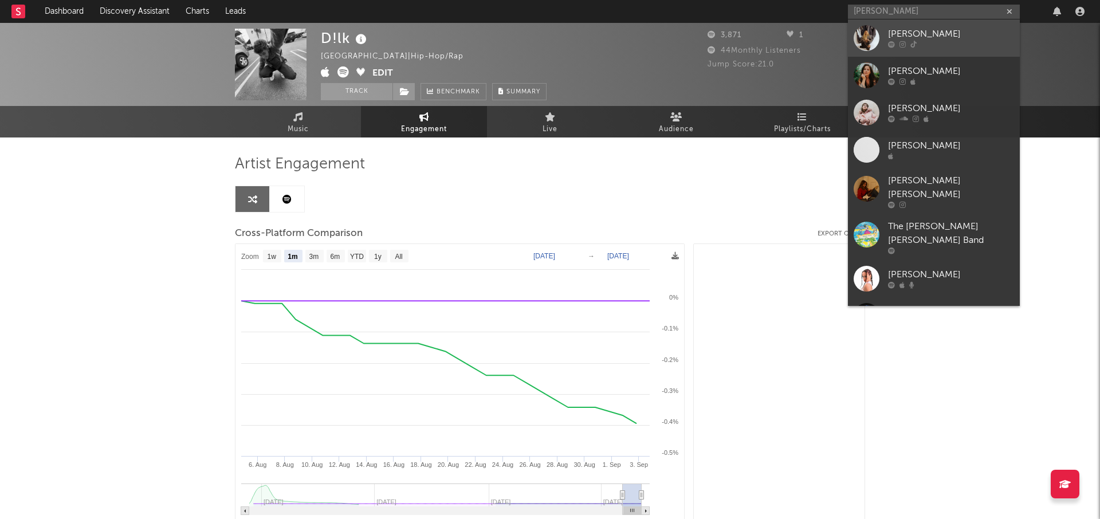
click at [888, 39] on div "fliss" at bounding box center [951, 35] width 126 height 14
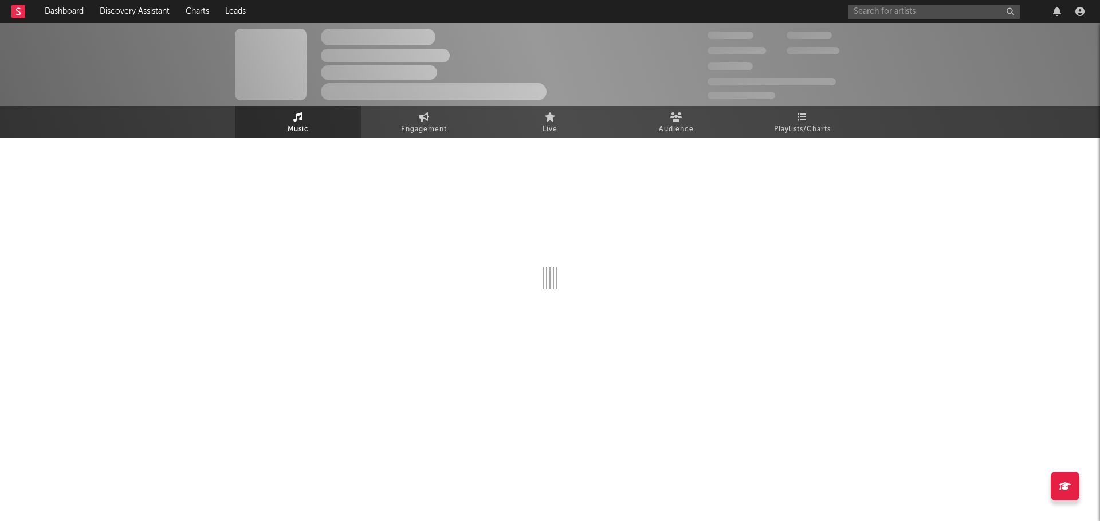
select select "1w"
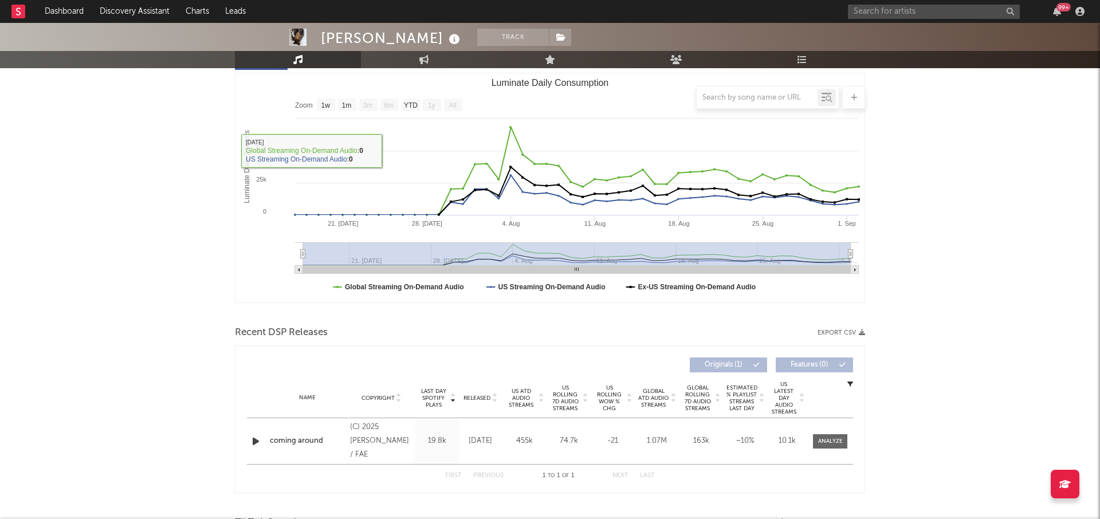
scroll to position [164, 0]
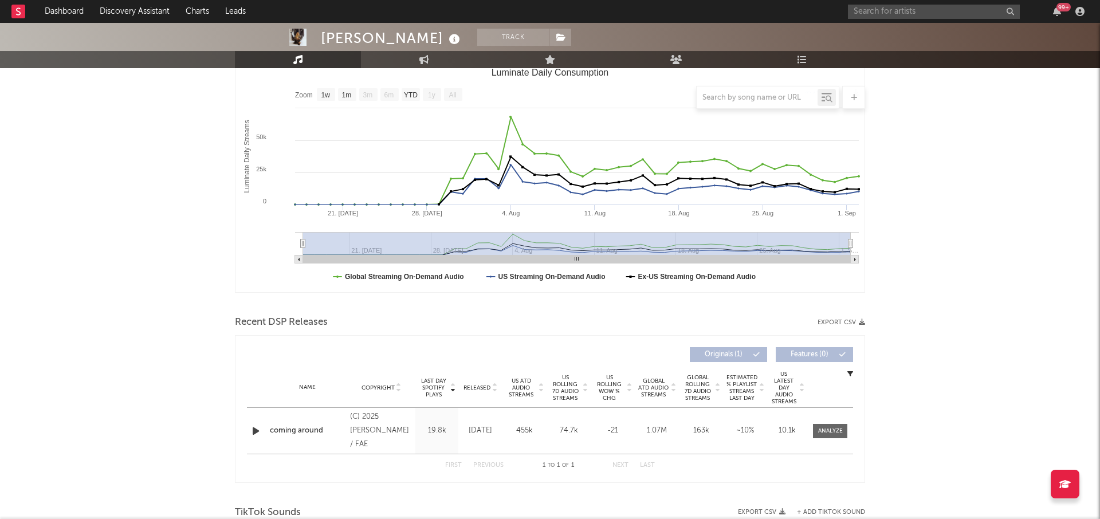
click at [259, 431] on icon "button" at bounding box center [256, 431] width 12 height 14
click at [259, 431] on icon "button" at bounding box center [255, 431] width 11 height 14
click at [257, 432] on icon "button" at bounding box center [256, 431] width 12 height 14
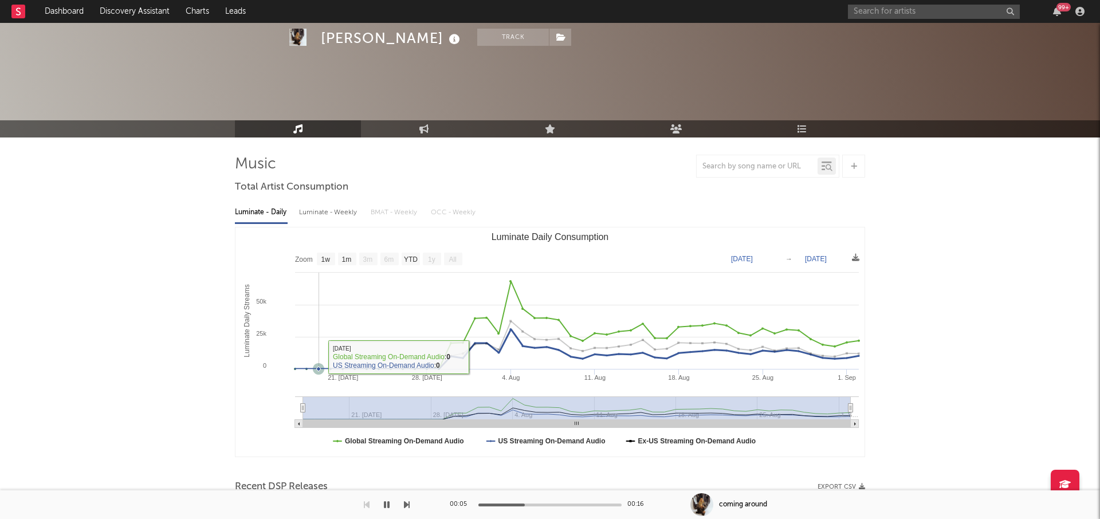
scroll to position [139, 0]
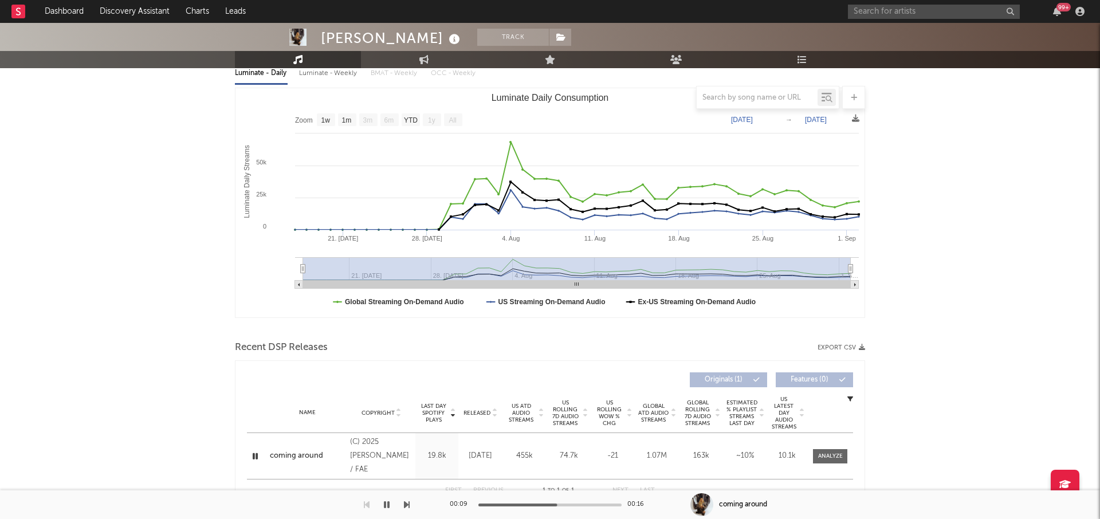
click at [257, 456] on icon "button" at bounding box center [255, 456] width 11 height 14
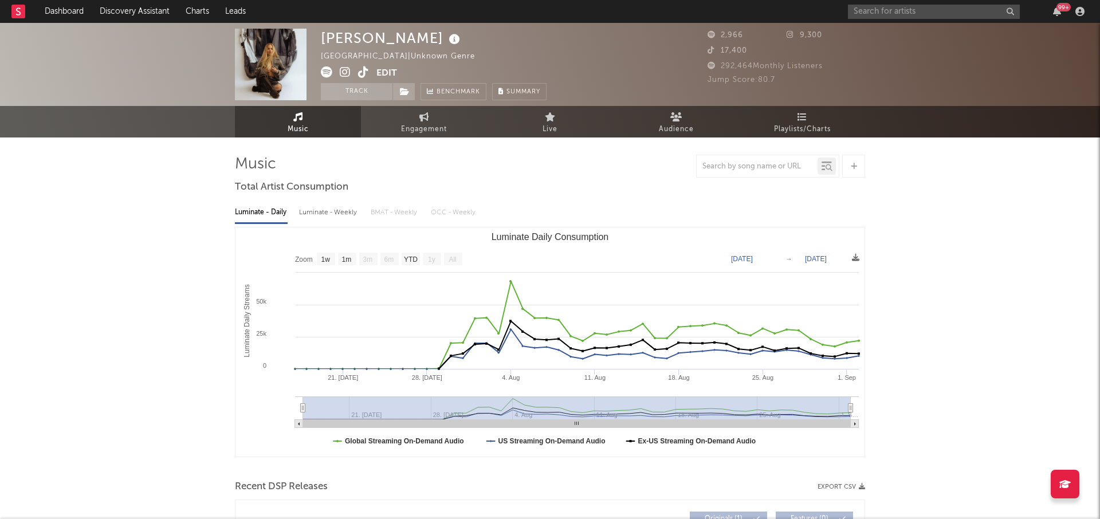
click at [346, 70] on icon at bounding box center [345, 71] width 11 height 11
click at [914, 8] on input "text" at bounding box center [934, 12] width 172 height 14
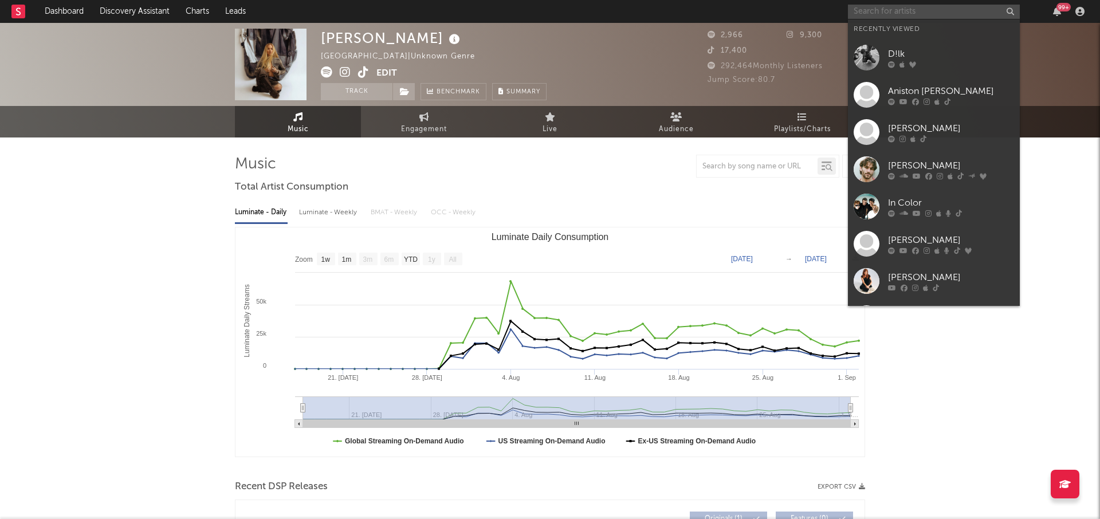
paste input "Laredo"
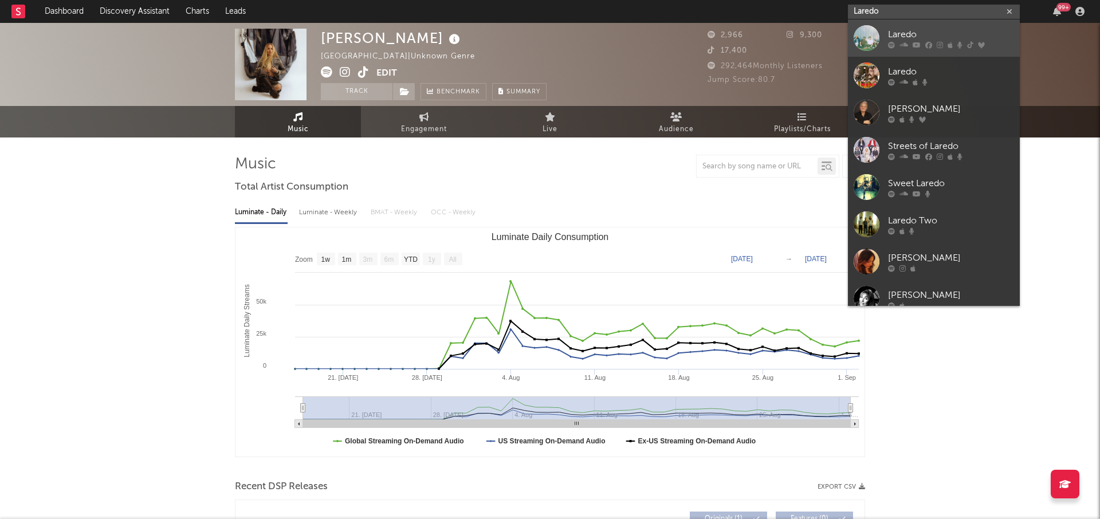
type input "Laredo"
click at [922, 36] on div "Laredo" at bounding box center [951, 35] width 126 height 14
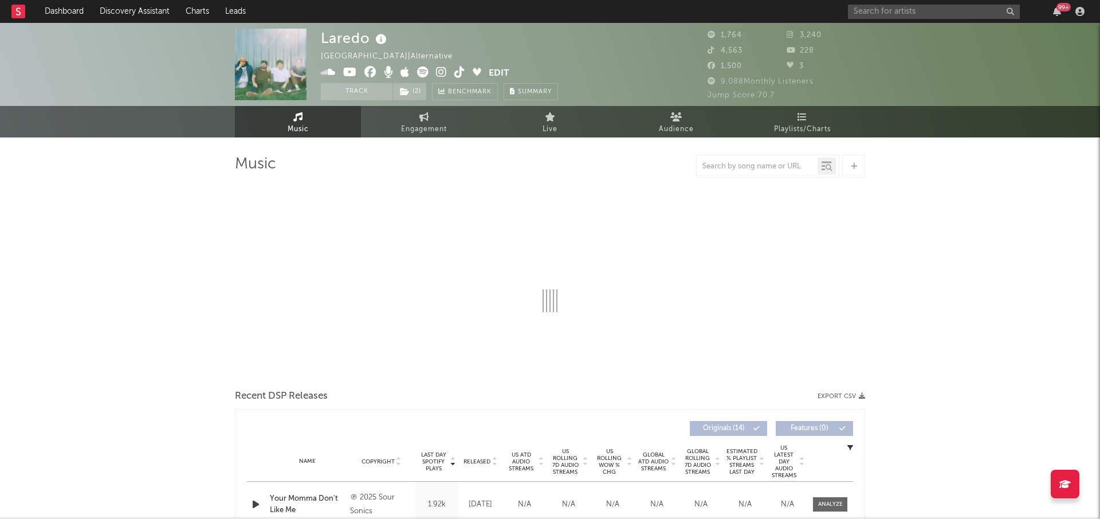
select select "6m"
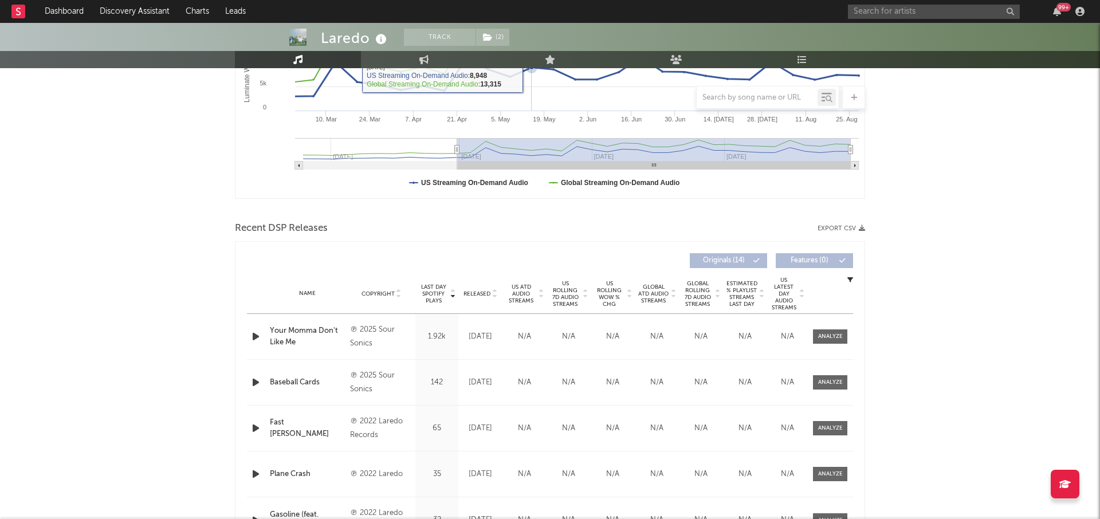
scroll to position [290, 0]
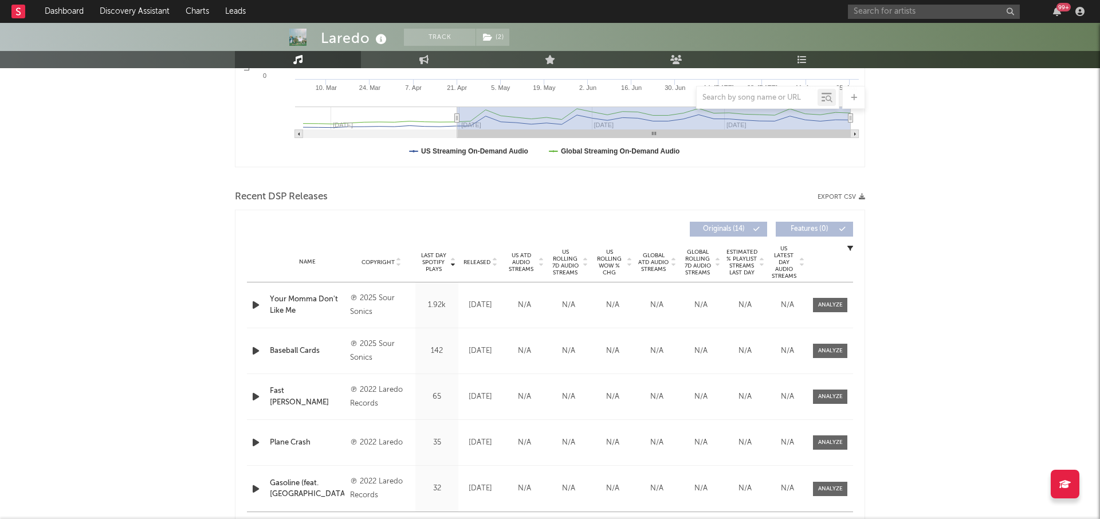
click at [509, 266] on span "US ATD Audio Streams" at bounding box center [521, 262] width 32 height 21
click at [582, 252] on div at bounding box center [584, 263] width 7 height 28
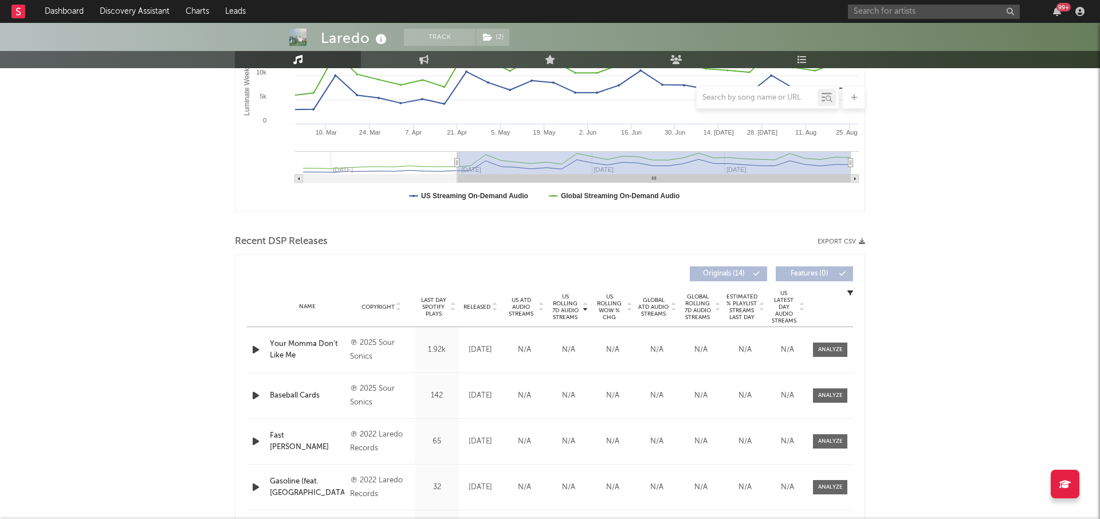
scroll to position [3, 0]
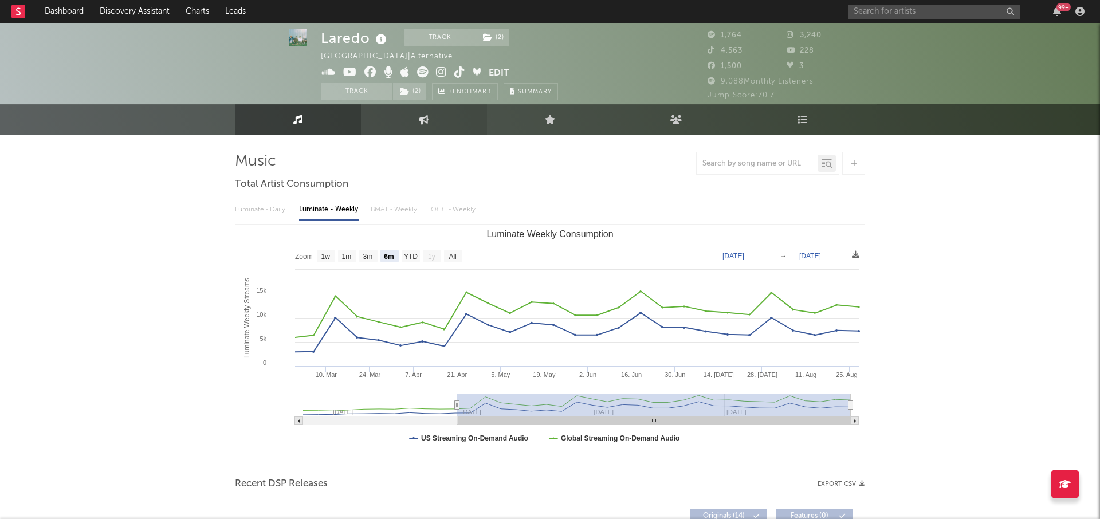
click at [408, 123] on link "Engagement" at bounding box center [424, 119] width 126 height 30
select select "1w"
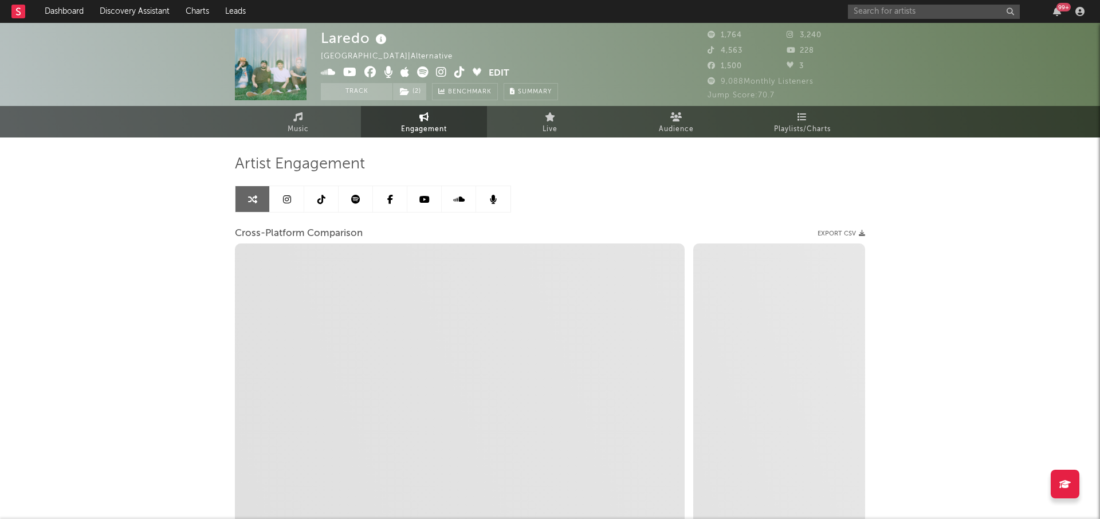
select select "1m"
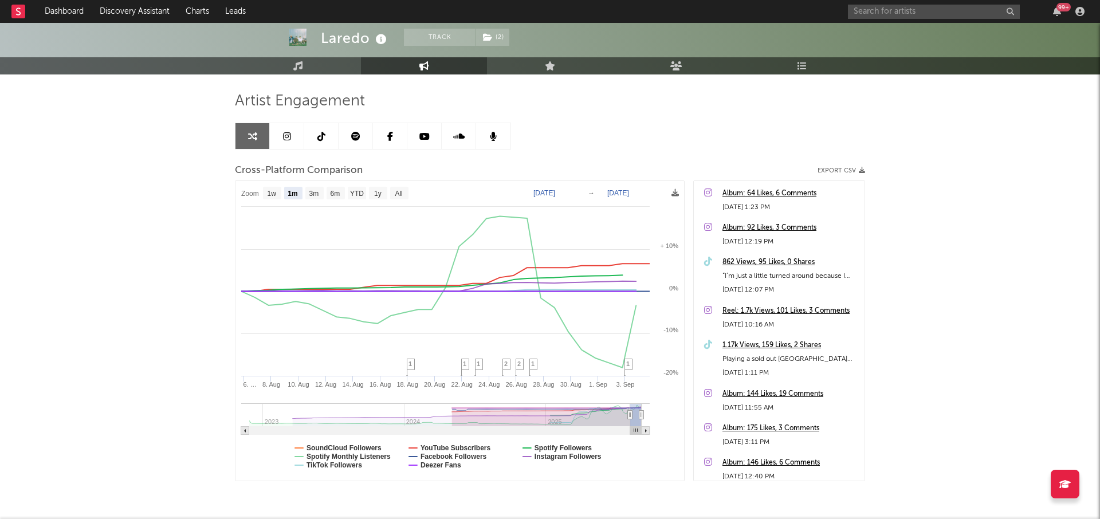
scroll to position [78, 0]
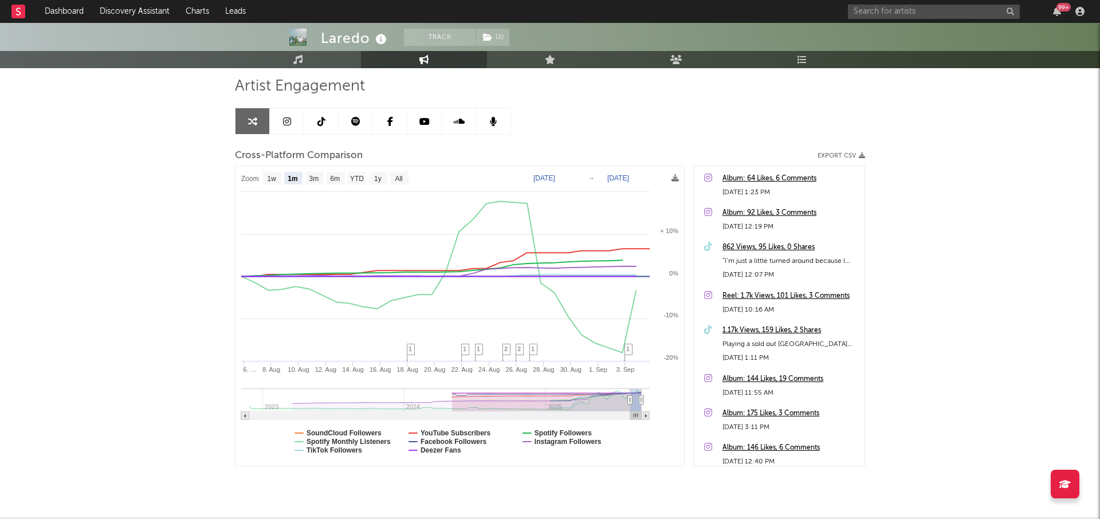
type input "2025-05-28"
select select "6m"
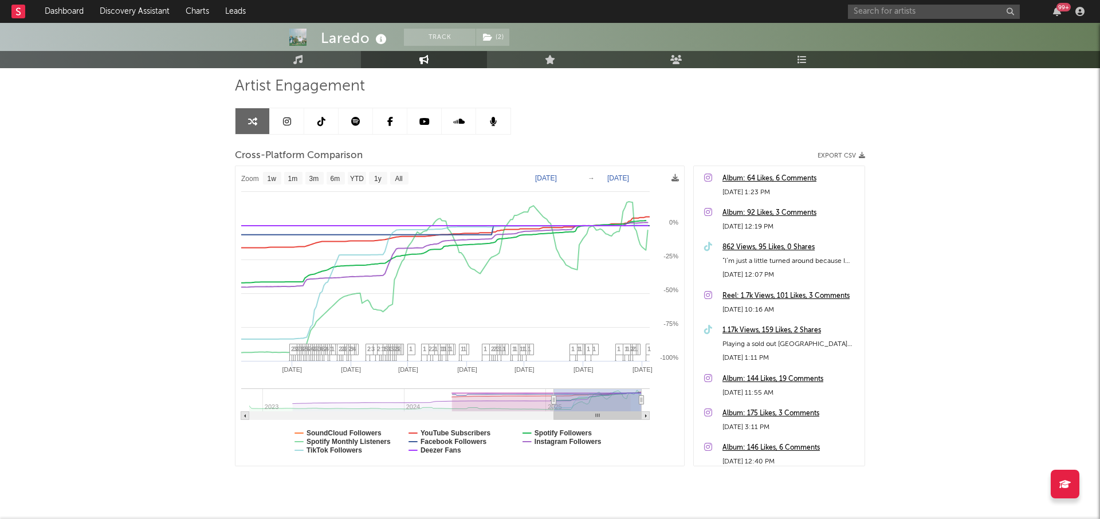
type input "2025-01-21"
select select "1w"
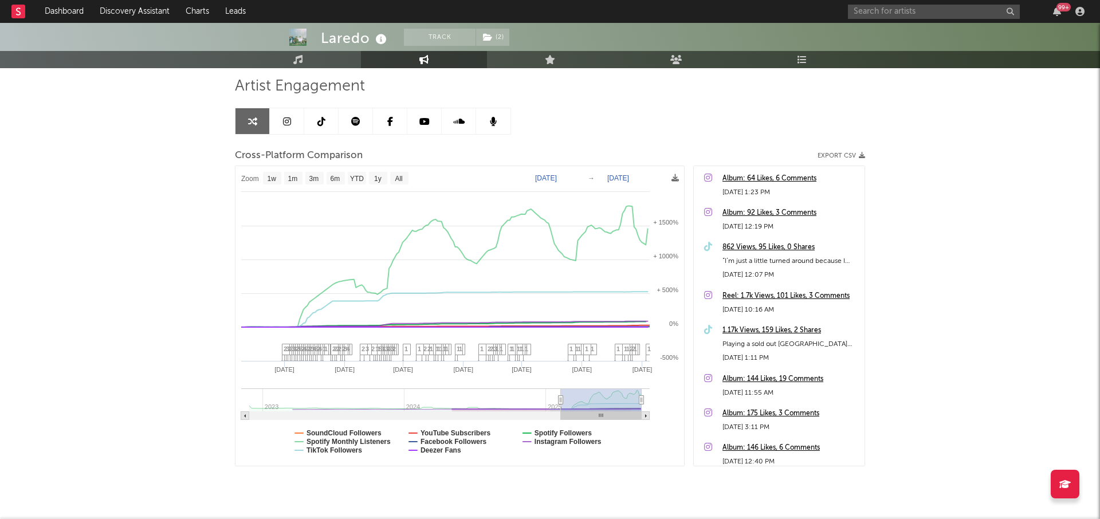
type input "2025-02-21"
select select "6m"
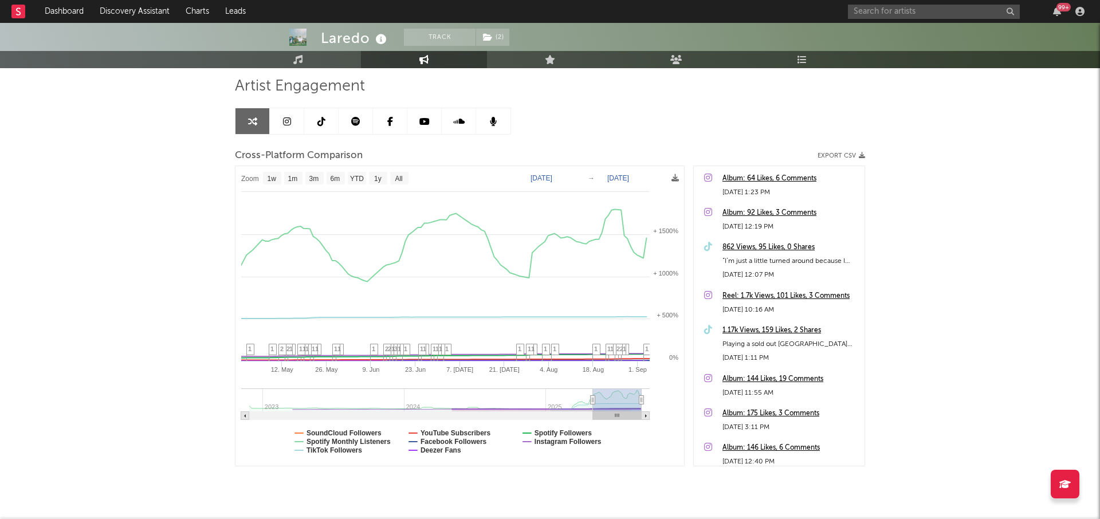
type input "2025-05-16"
select select "3m"
type input "2025-06-22"
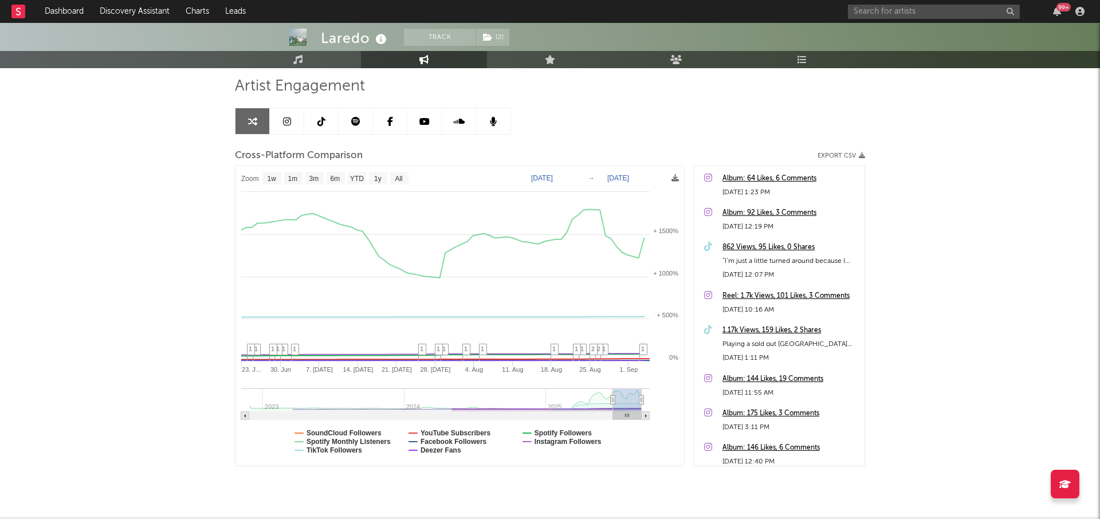
drag, startPoint x: 553, startPoint y: 399, endPoint x: 613, endPoint y: 401, distance: 60.2
click at [613, 401] on icon at bounding box center [613, 400] width 5 height 9
select select "1w"
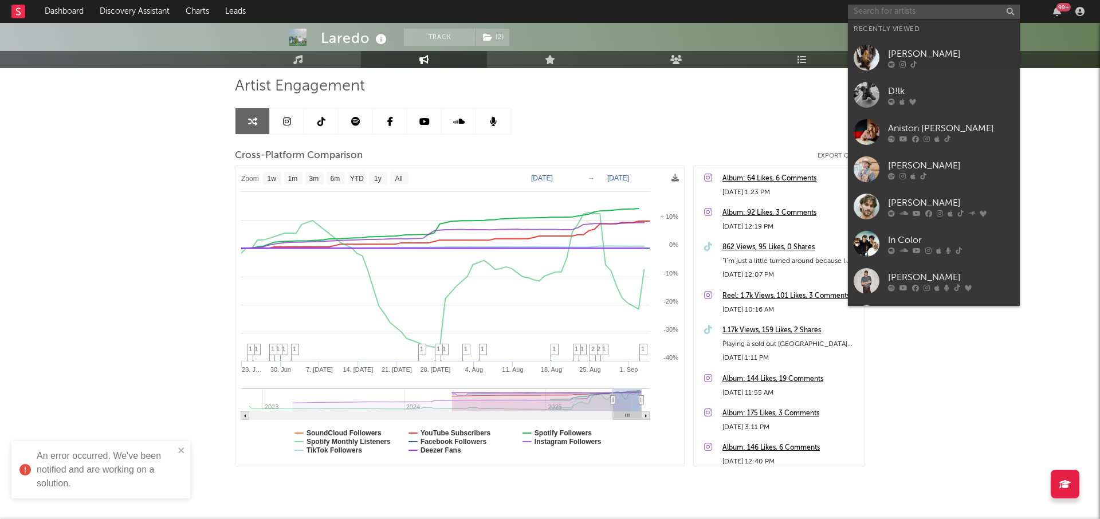
click at [887, 5] on input "text" at bounding box center [934, 12] width 172 height 14
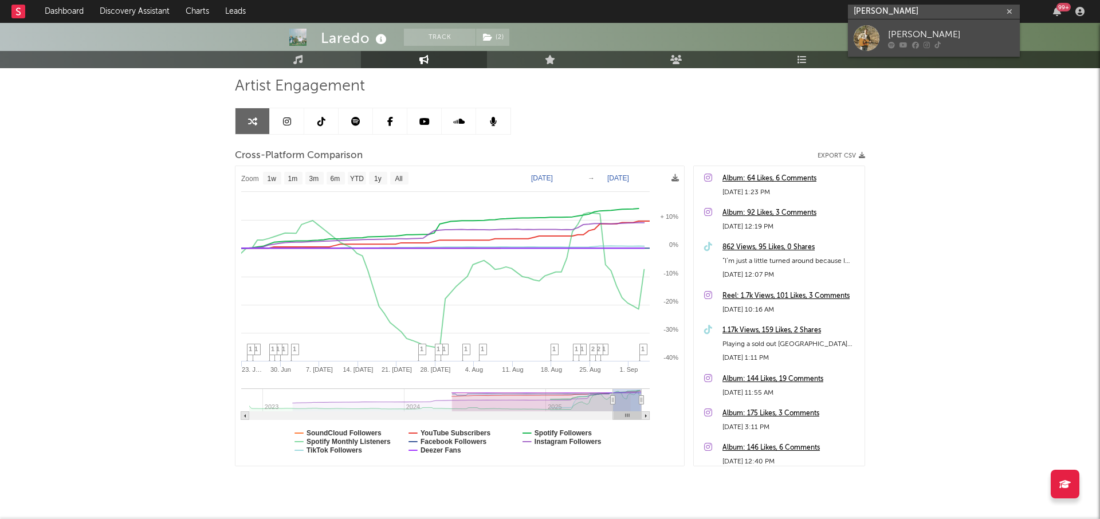
type input "andrew lucier"
click at [899, 42] on div at bounding box center [951, 44] width 126 height 7
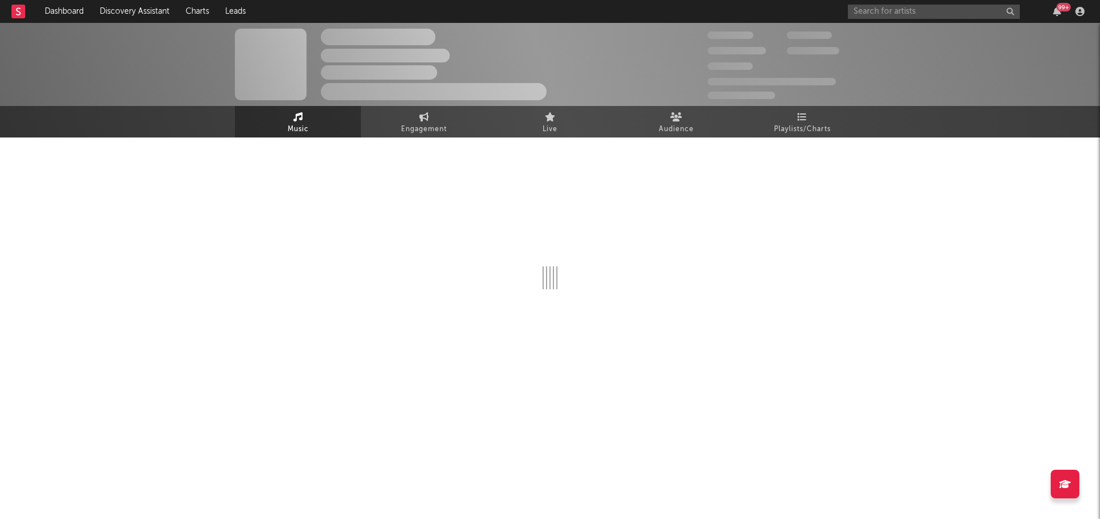
select select "1w"
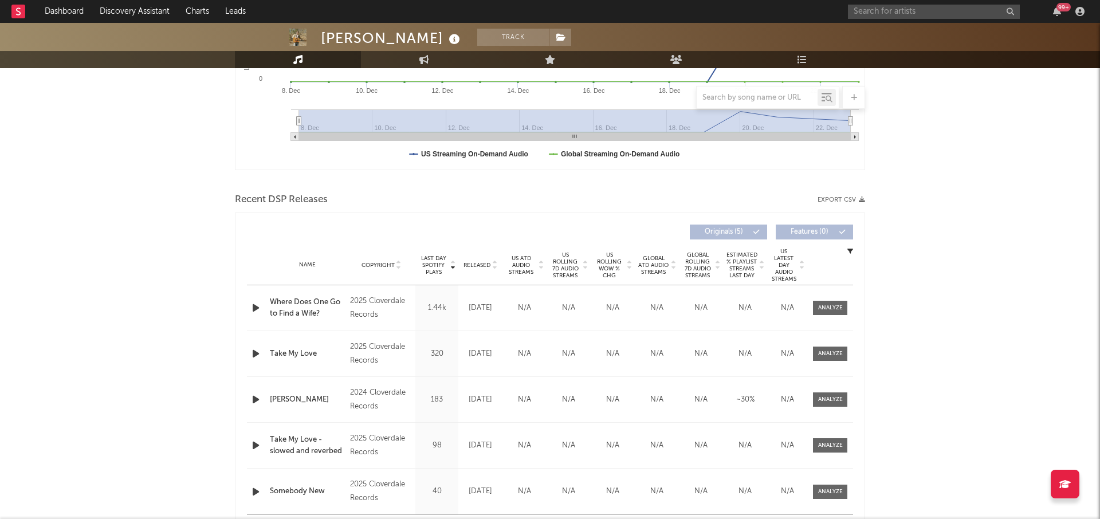
scroll to position [378, 0]
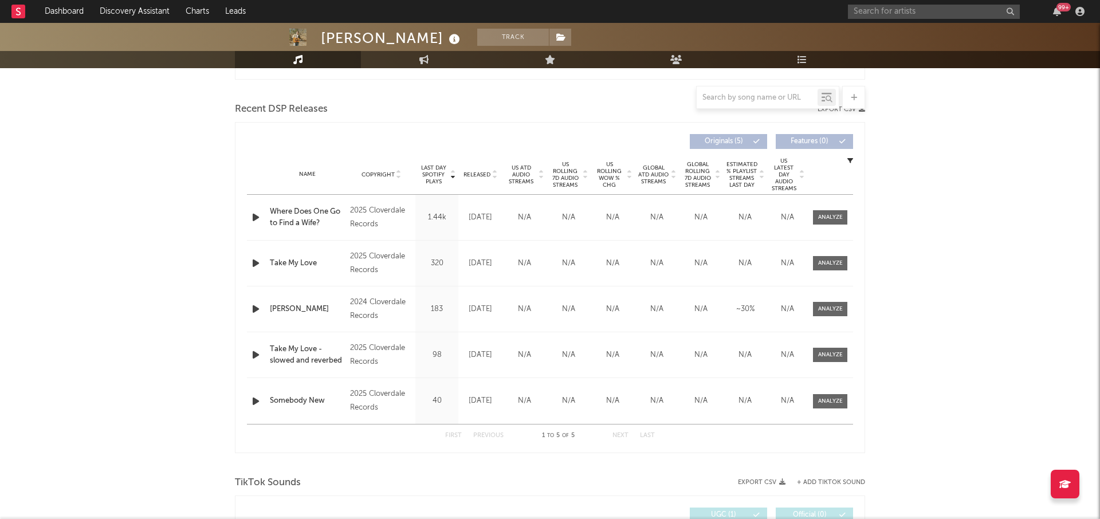
click at [480, 175] on span "Released" at bounding box center [477, 174] width 27 height 7
click at [256, 217] on icon "button" at bounding box center [256, 217] width 12 height 14
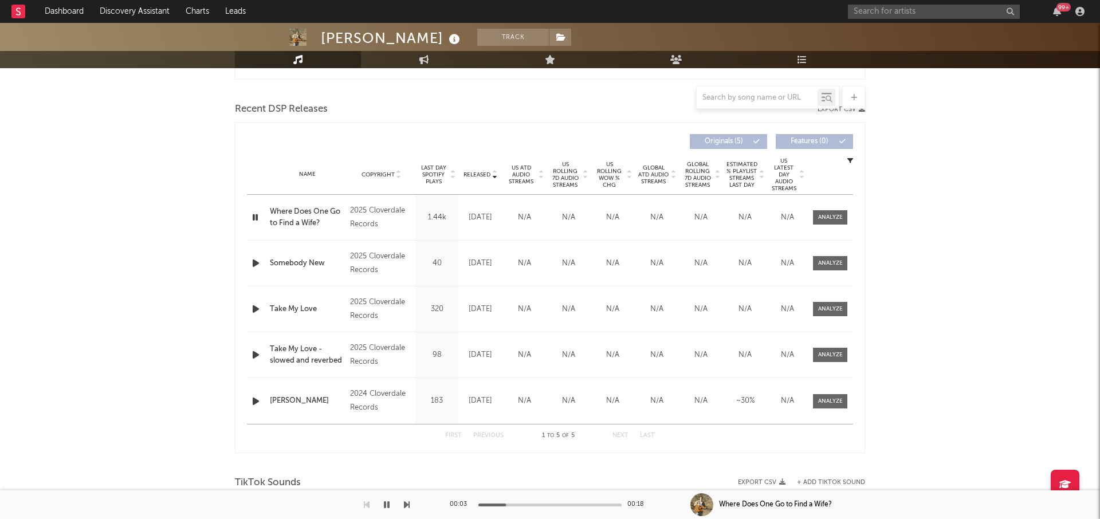
click at [256, 217] on icon "button" at bounding box center [255, 217] width 11 height 14
click at [973, 185] on div "Andrew Lucier Track United States | Unknown Genre Edit Track Benchmark Summary …" at bounding box center [550, 453] width 1100 height 1617
click at [893, 7] on input "text" at bounding box center [934, 12] width 172 height 14
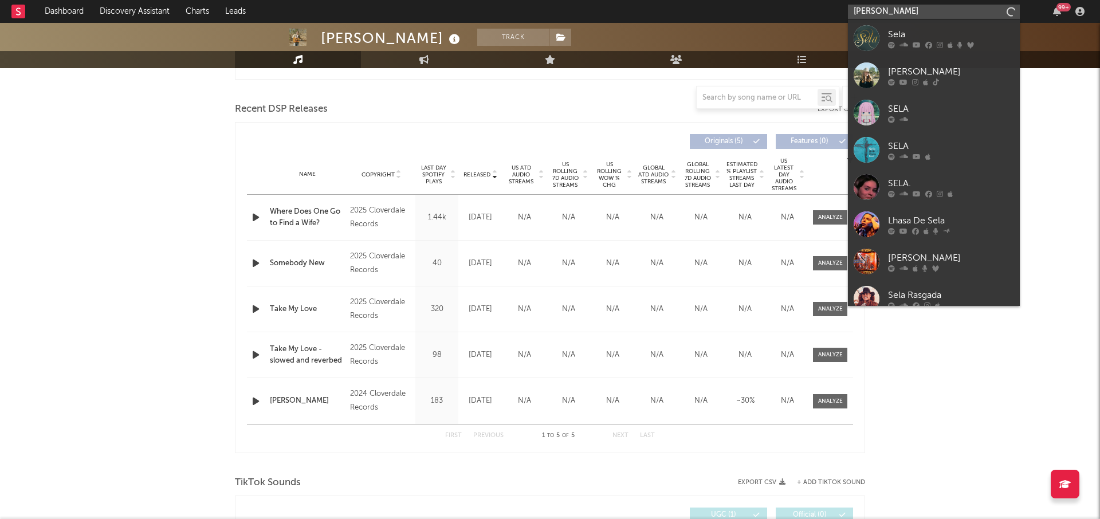
type input "sela campbell"
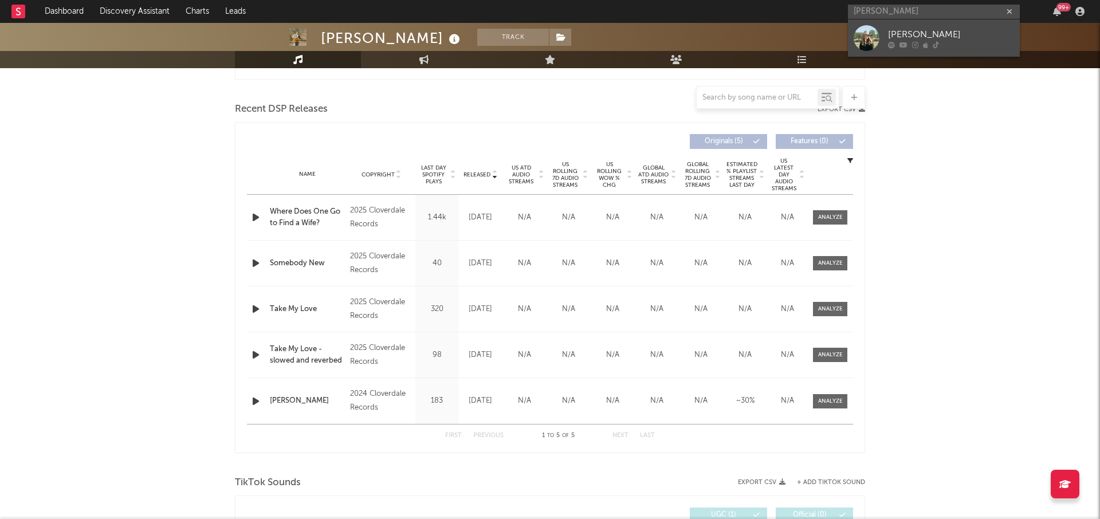
click at [915, 30] on div "Sela Campbell" at bounding box center [951, 35] width 126 height 14
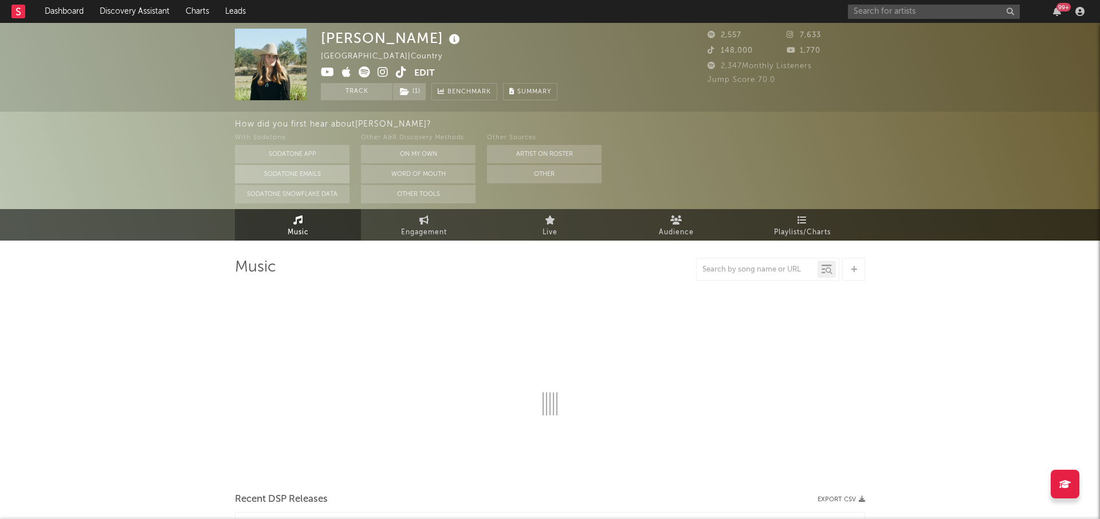
select select "6m"
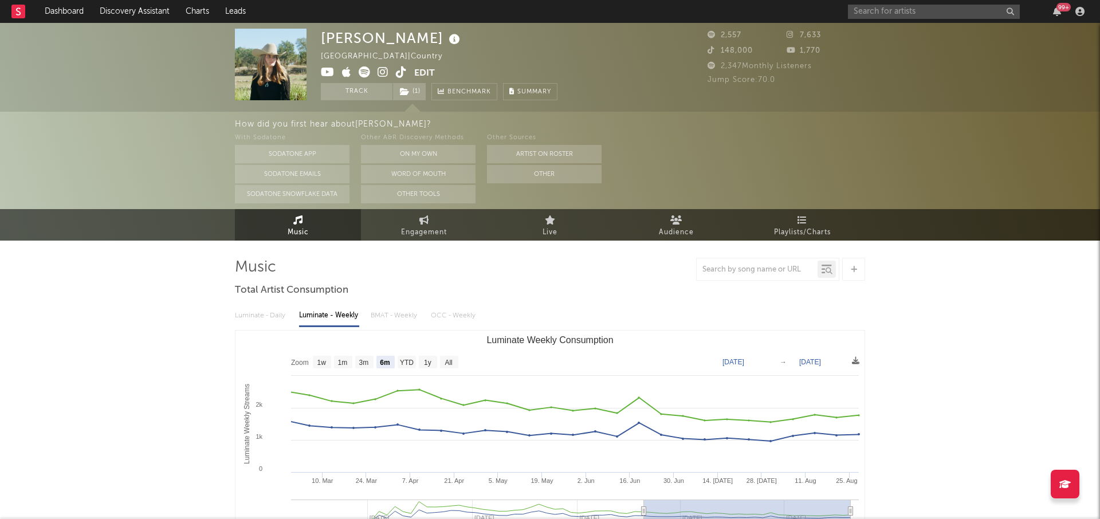
click at [402, 69] on icon at bounding box center [401, 71] width 11 height 11
